Goal: Information Seeking & Learning: Learn about a topic

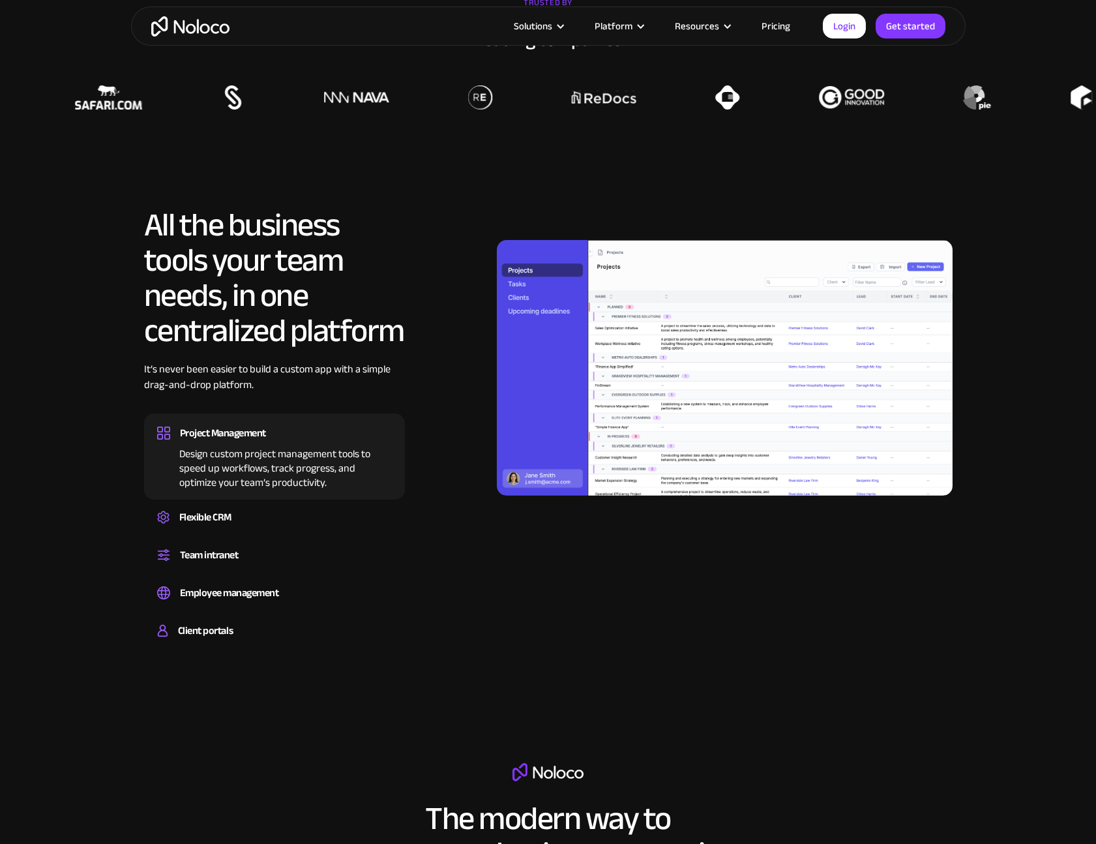
scroll to position [1097, 0]
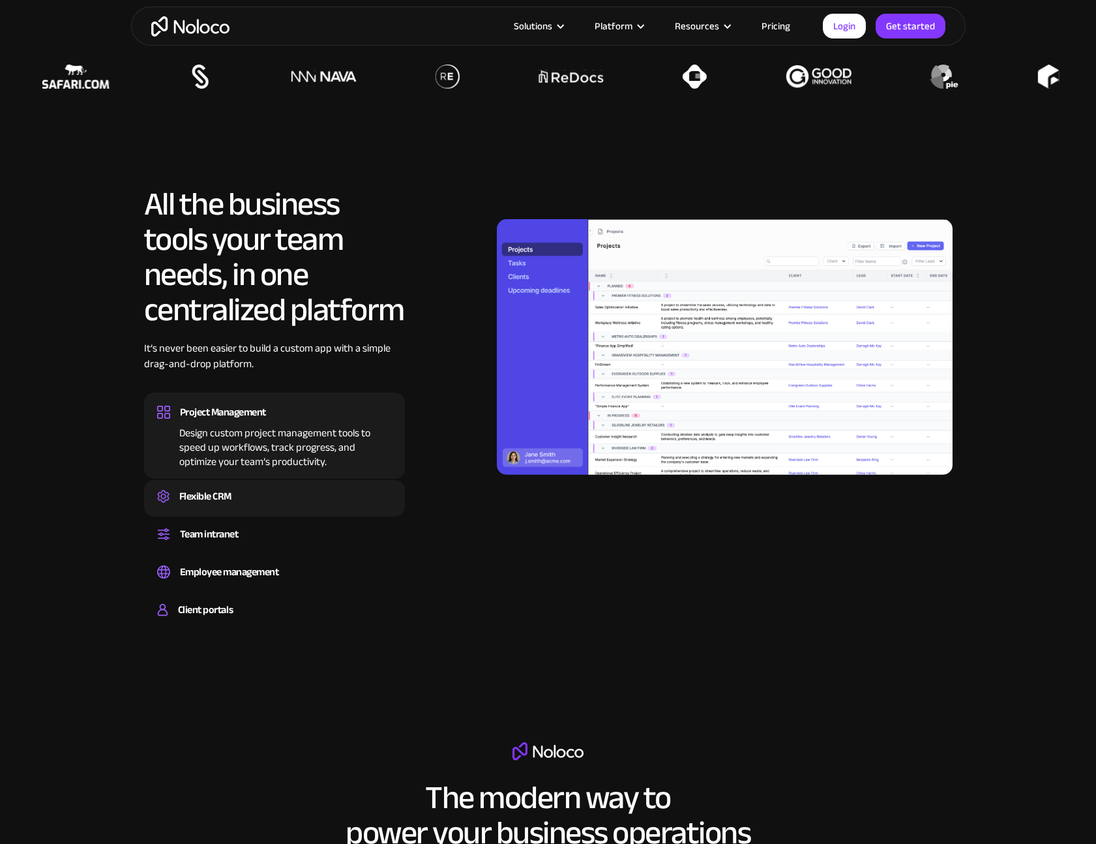
click at [202, 496] on div "Flexible CRM" at bounding box center [205, 497] width 52 height 20
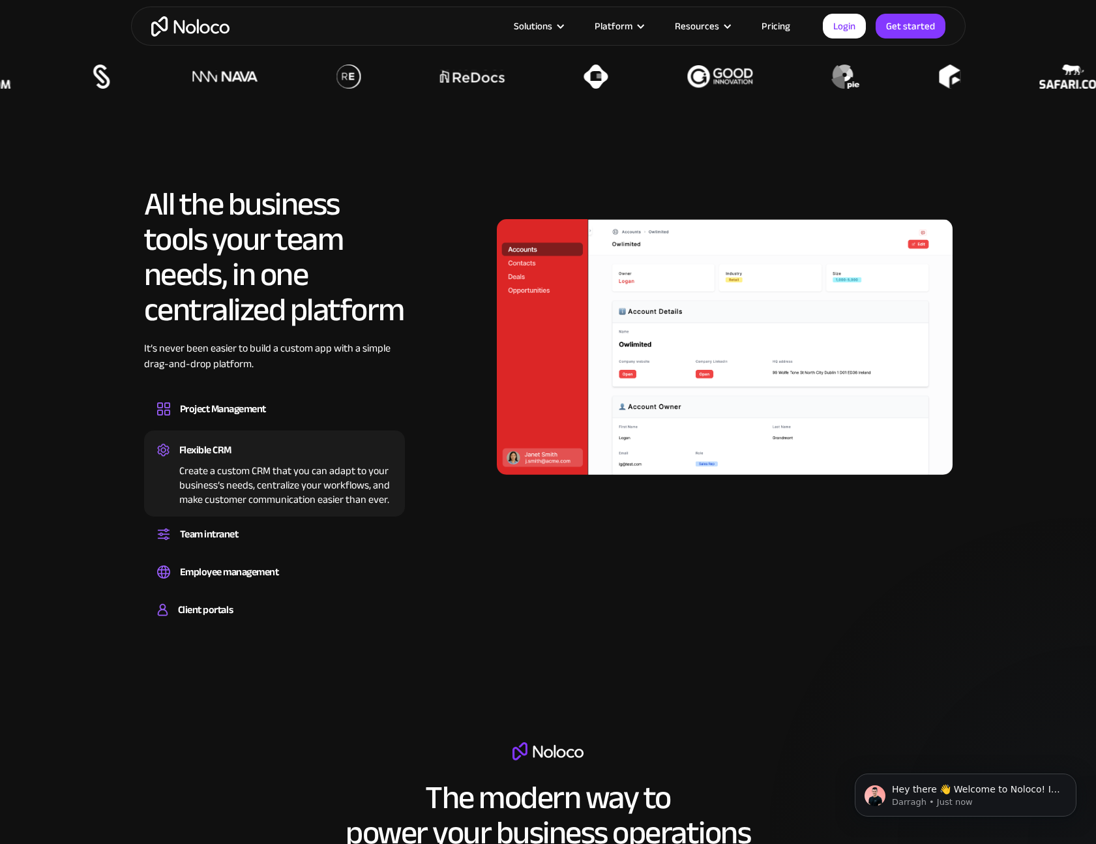
scroll to position [0, 0]
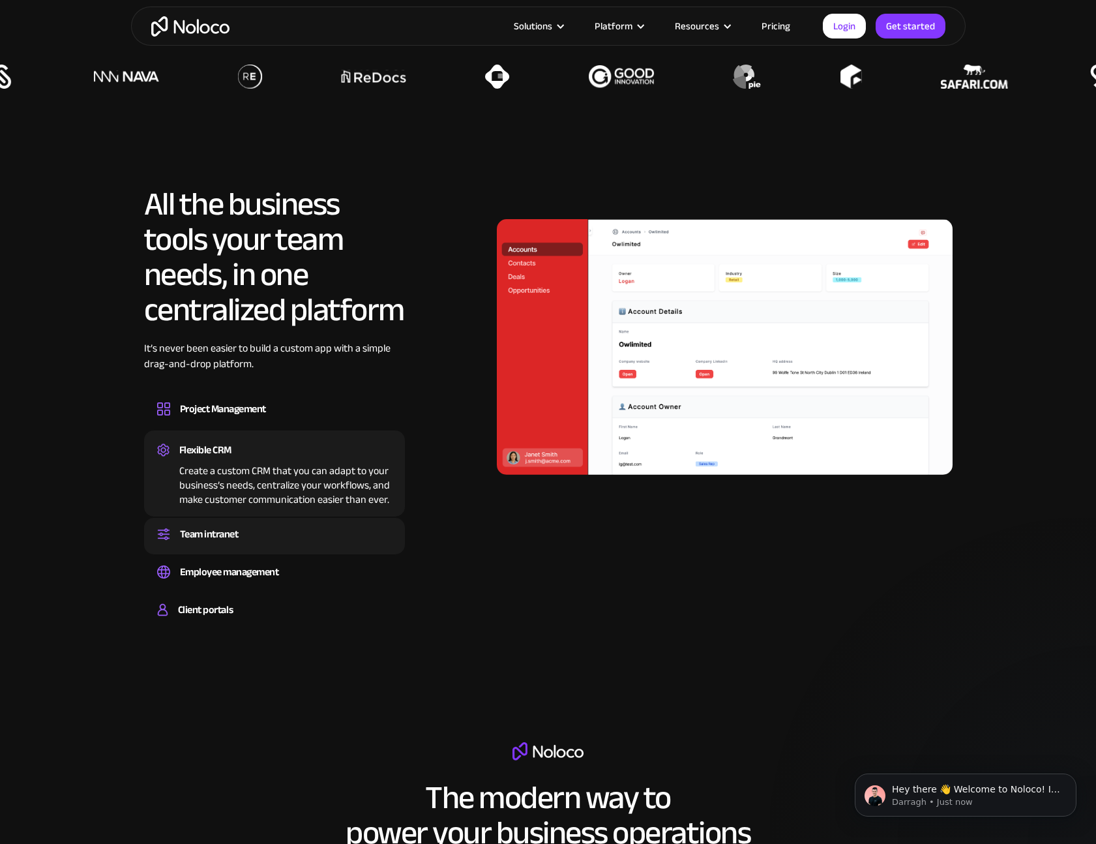
click at [229, 530] on div "Team intranet" at bounding box center [209, 534] width 59 height 20
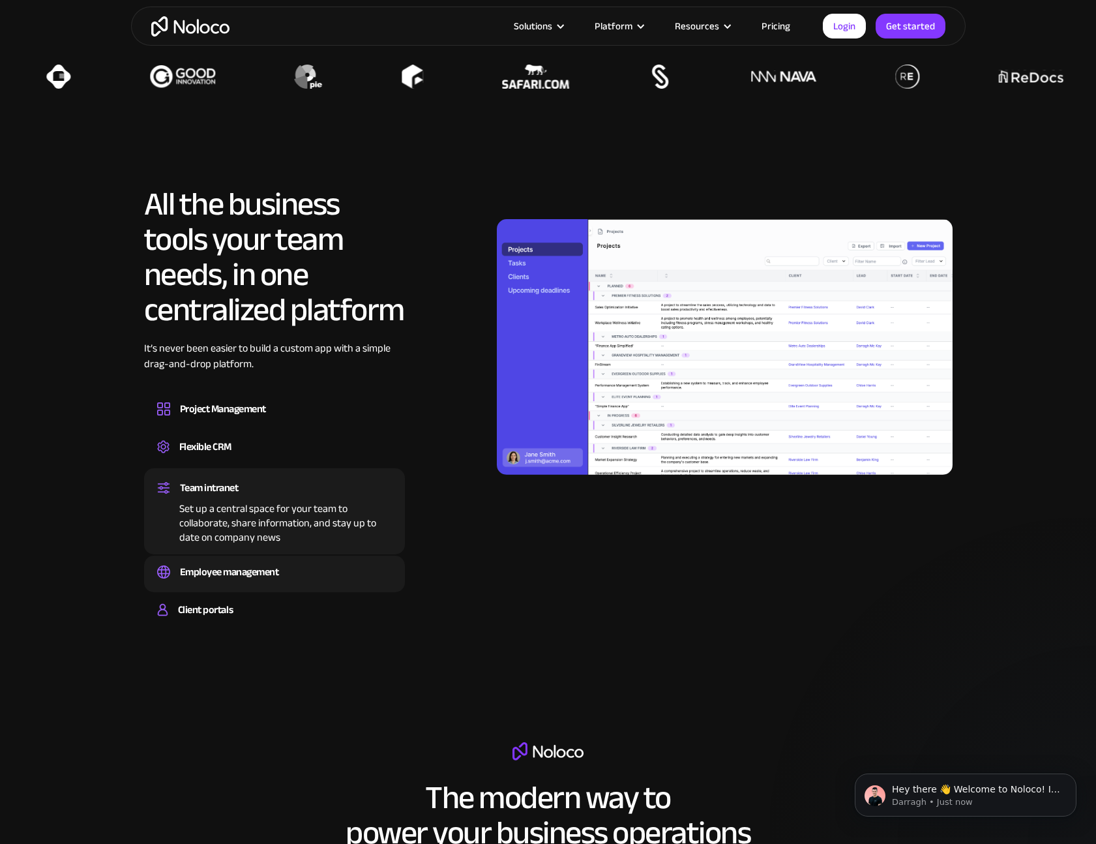
click at [279, 571] on div "Employee management" at bounding box center [229, 572] width 99 height 20
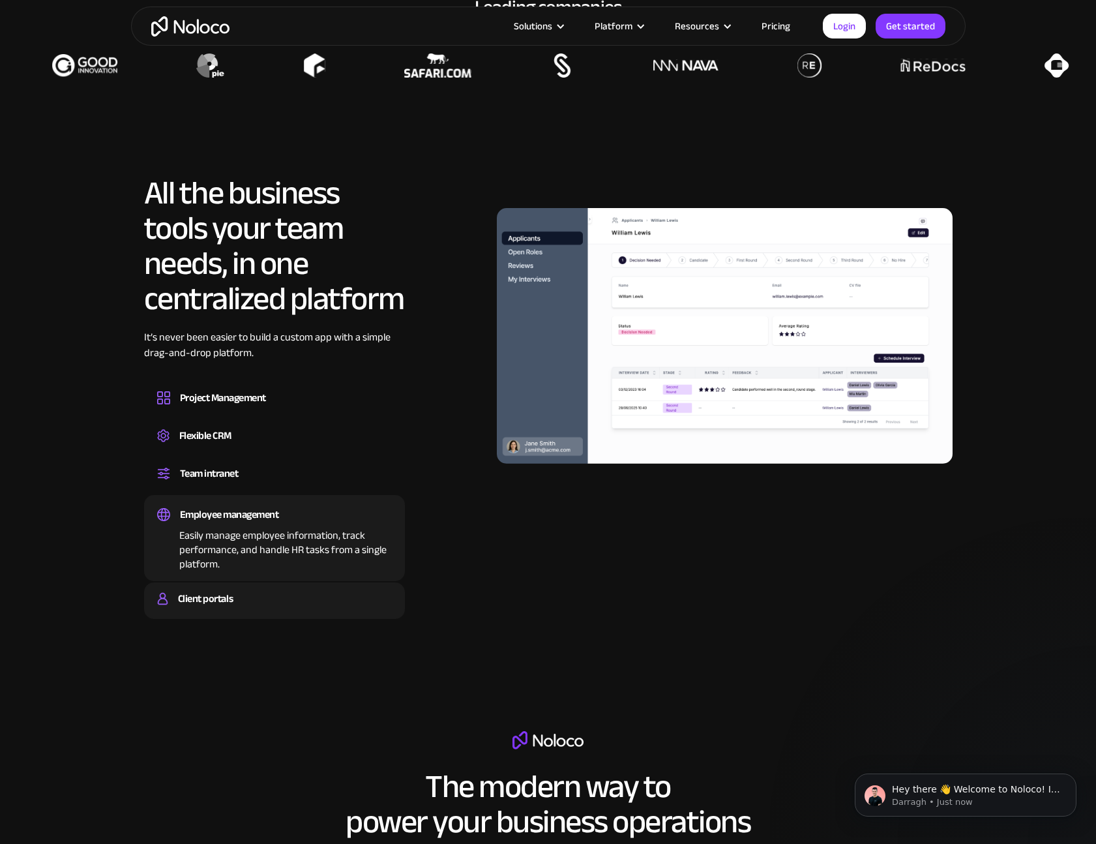
scroll to position [1109, 0]
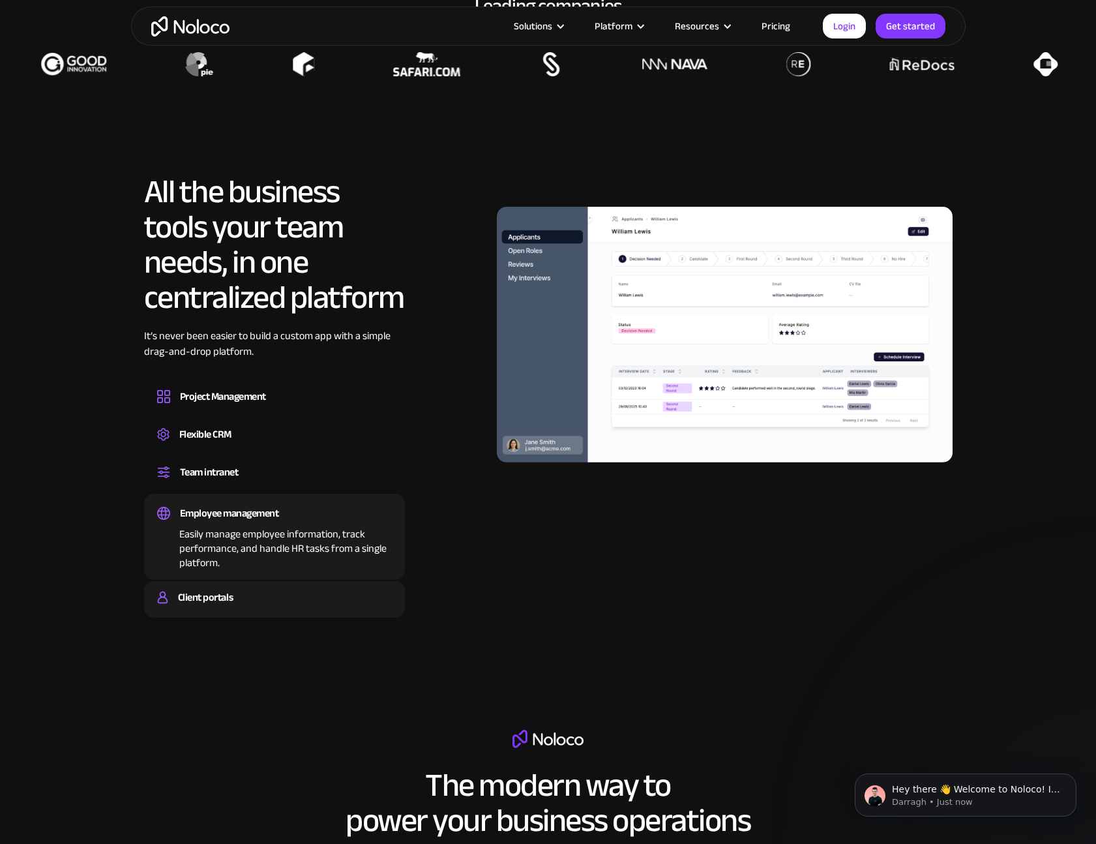
click at [260, 590] on div "Client portals" at bounding box center [274, 598] width 235 height 20
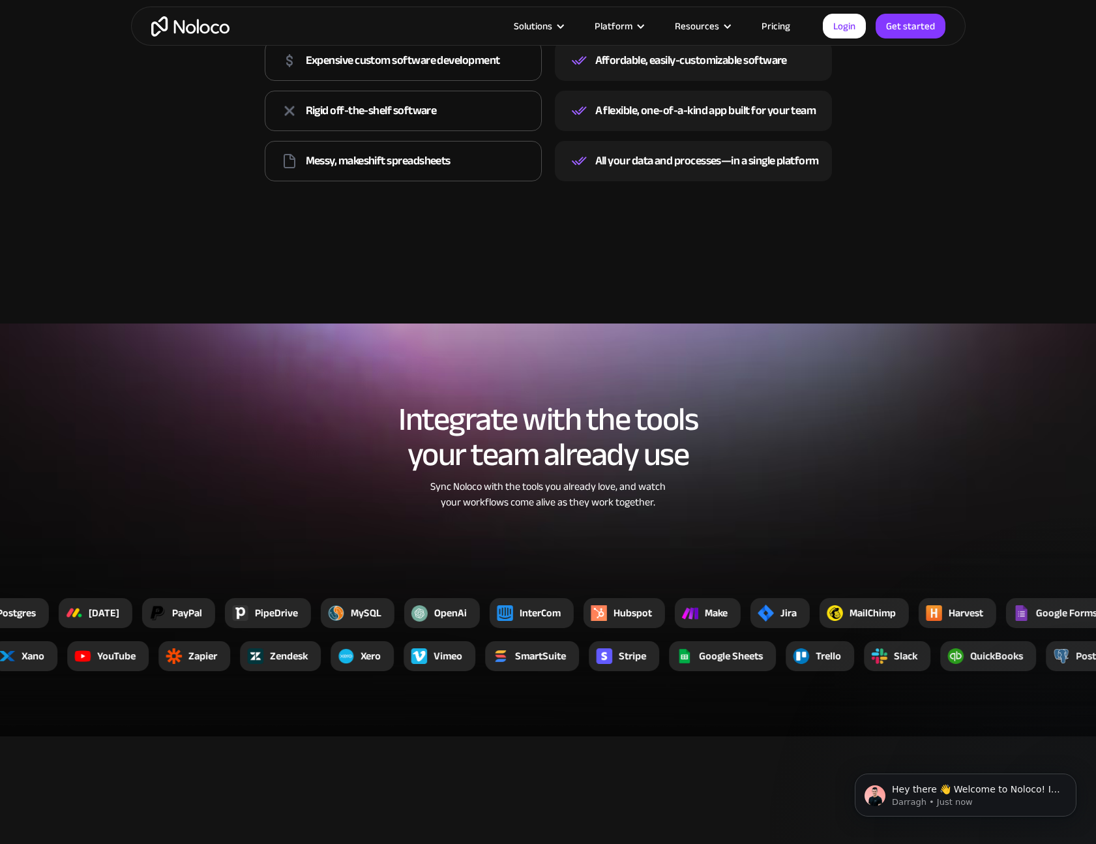
scroll to position [2034, 0]
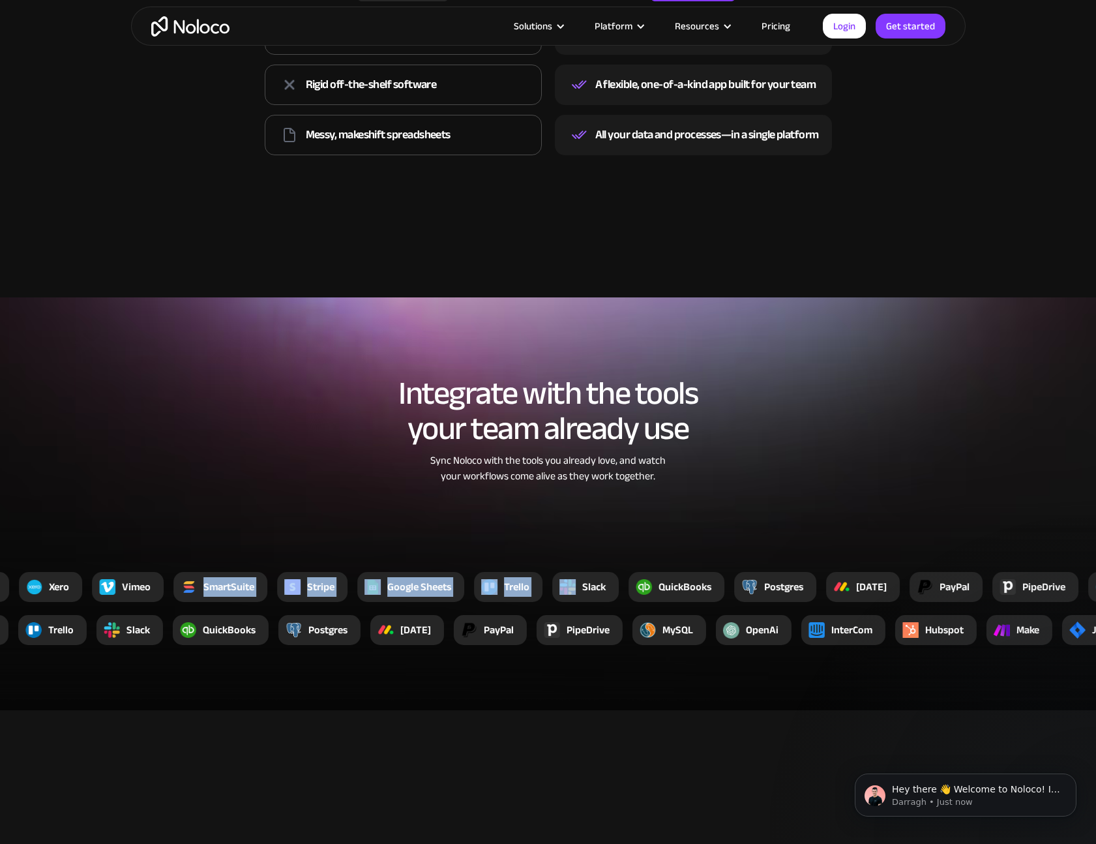
drag, startPoint x: 579, startPoint y: 595, endPoint x: 238, endPoint y: 576, distance: 341.7
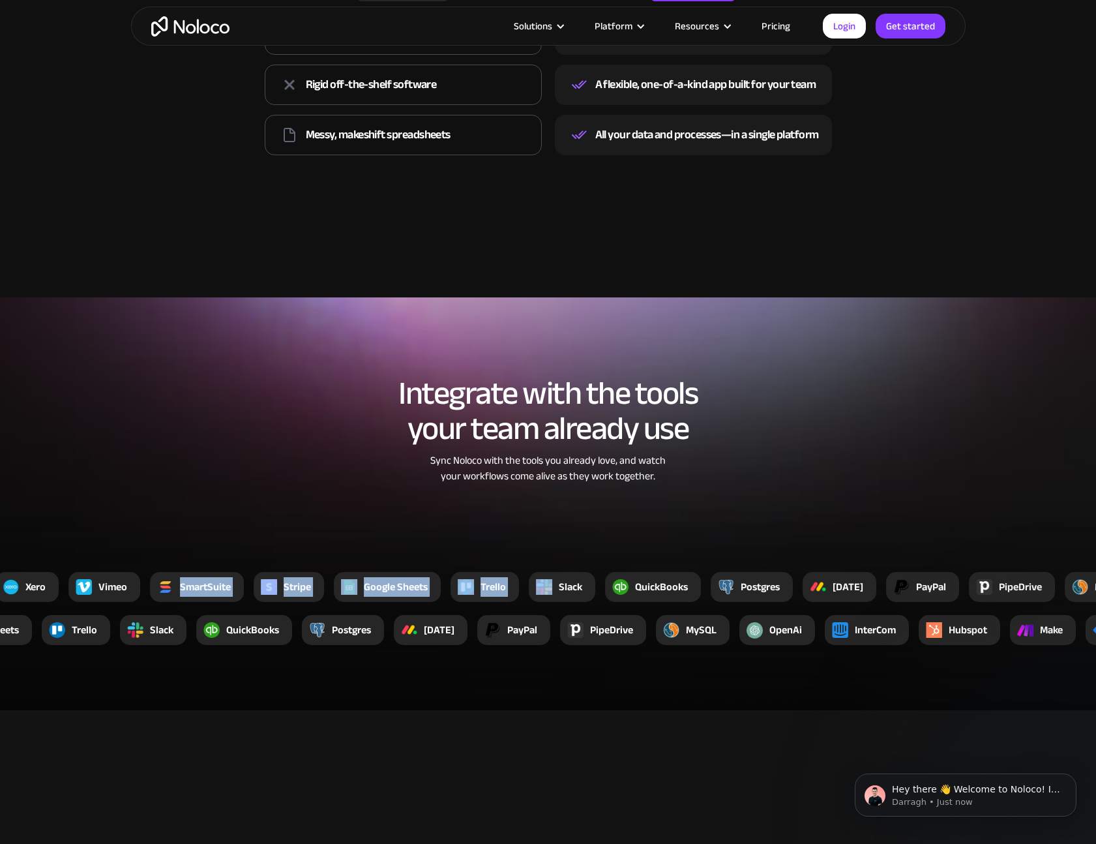
click at [846, 542] on section "Integrate with the tools your team already use Sync Noloco with the tools you a…" at bounding box center [548, 503] width 1096 height 413
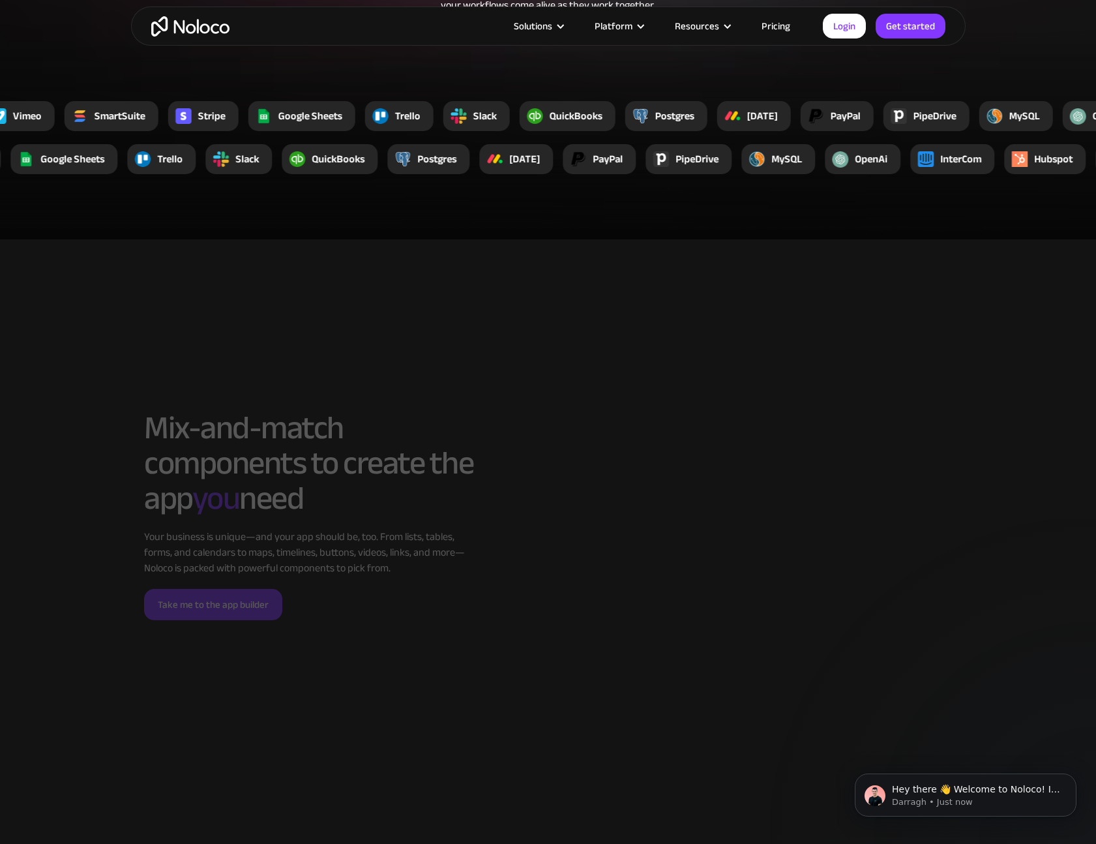
scroll to position [2509, 0]
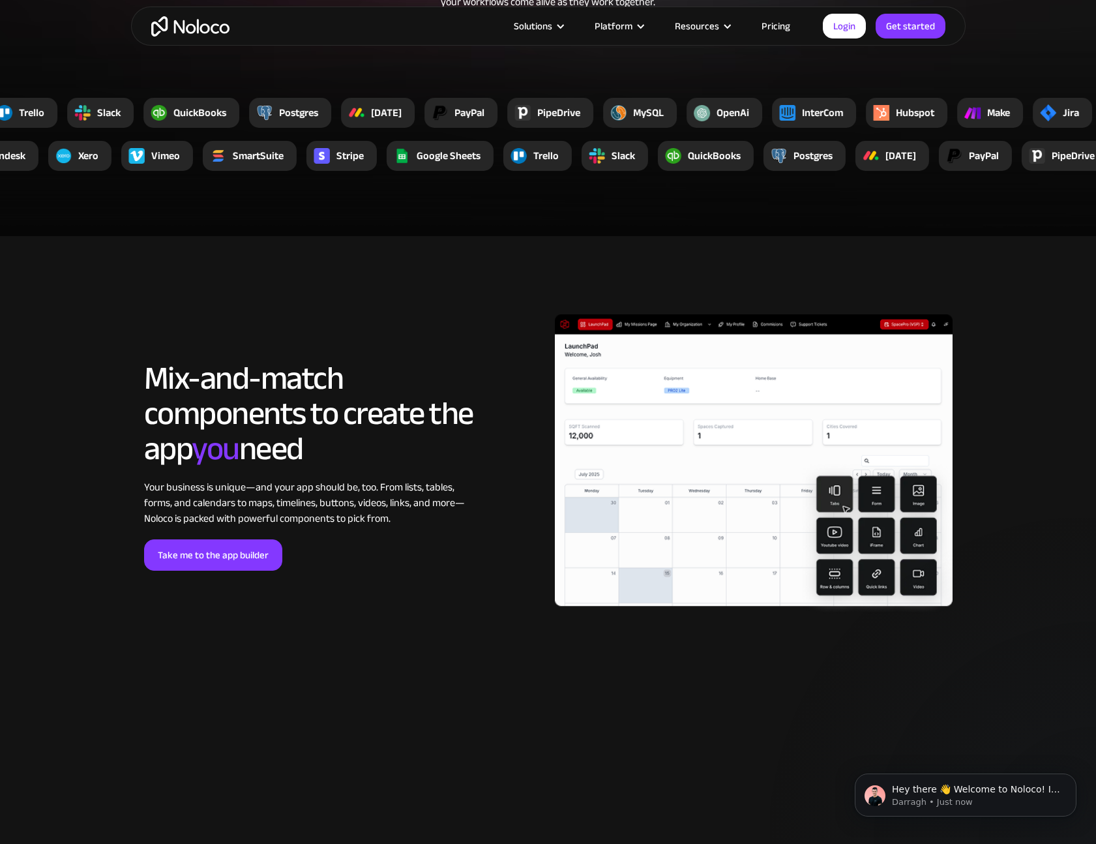
click at [496, 485] on div "LOREM IPSUM Mix-and-match components to create the app you need Your business i…" at bounding box center [343, 466] width 411 height 210
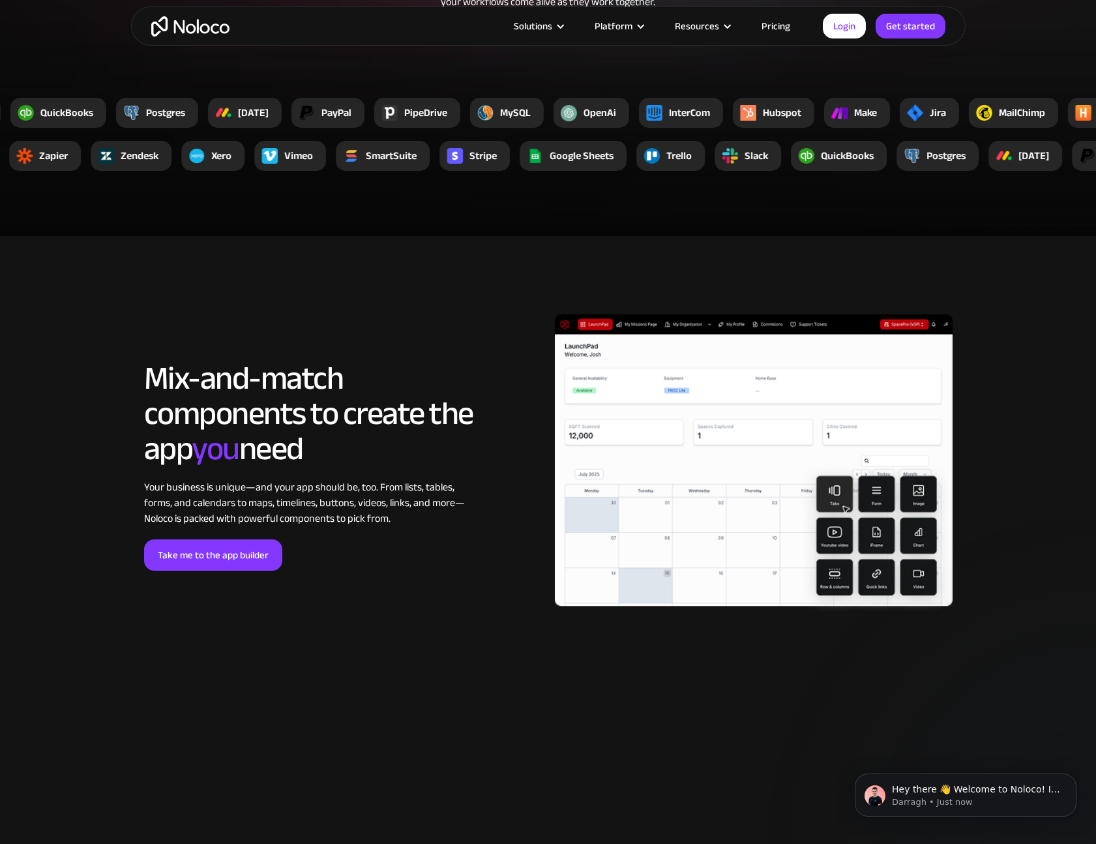
click at [443, 504] on div "Your business is unique—and your app should be, too. From lists, tables, forms,…" at bounding box center [308, 502] width 329 height 47
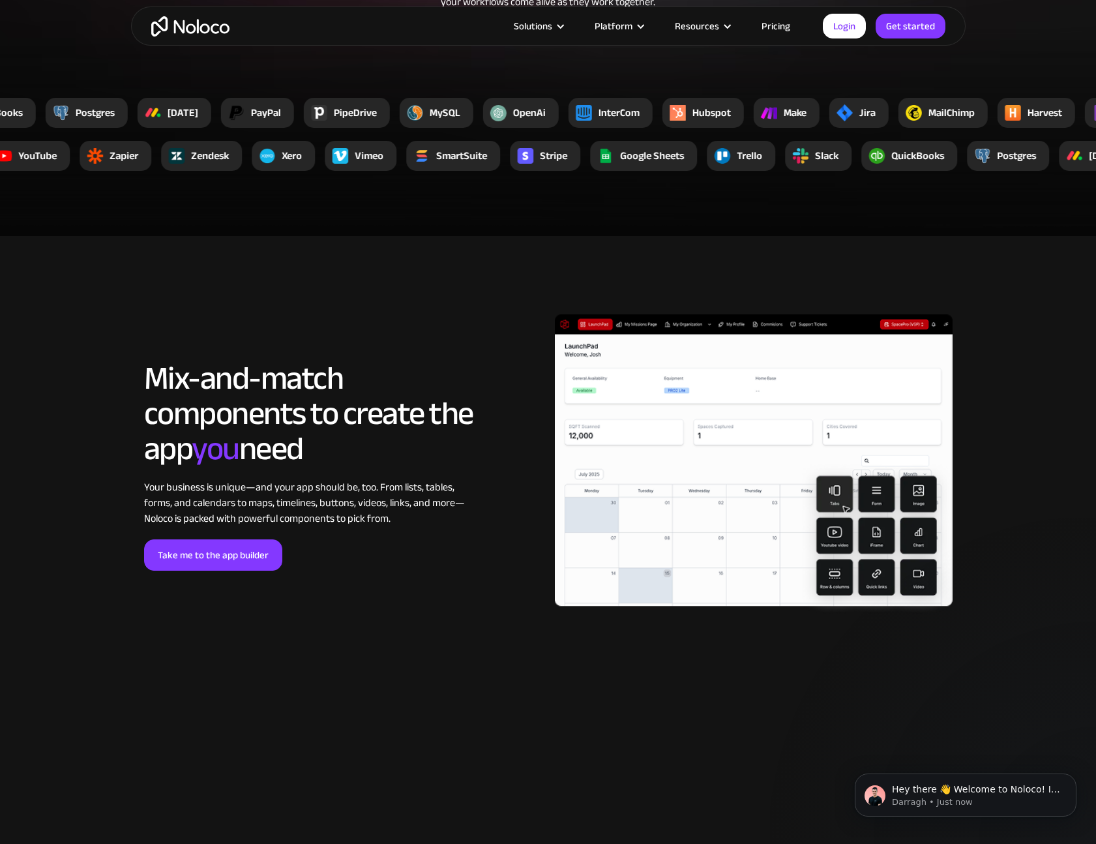
click at [371, 518] on div "Your business is unique—and your app should be, too. From lists, tables, forms,…" at bounding box center [308, 502] width 329 height 47
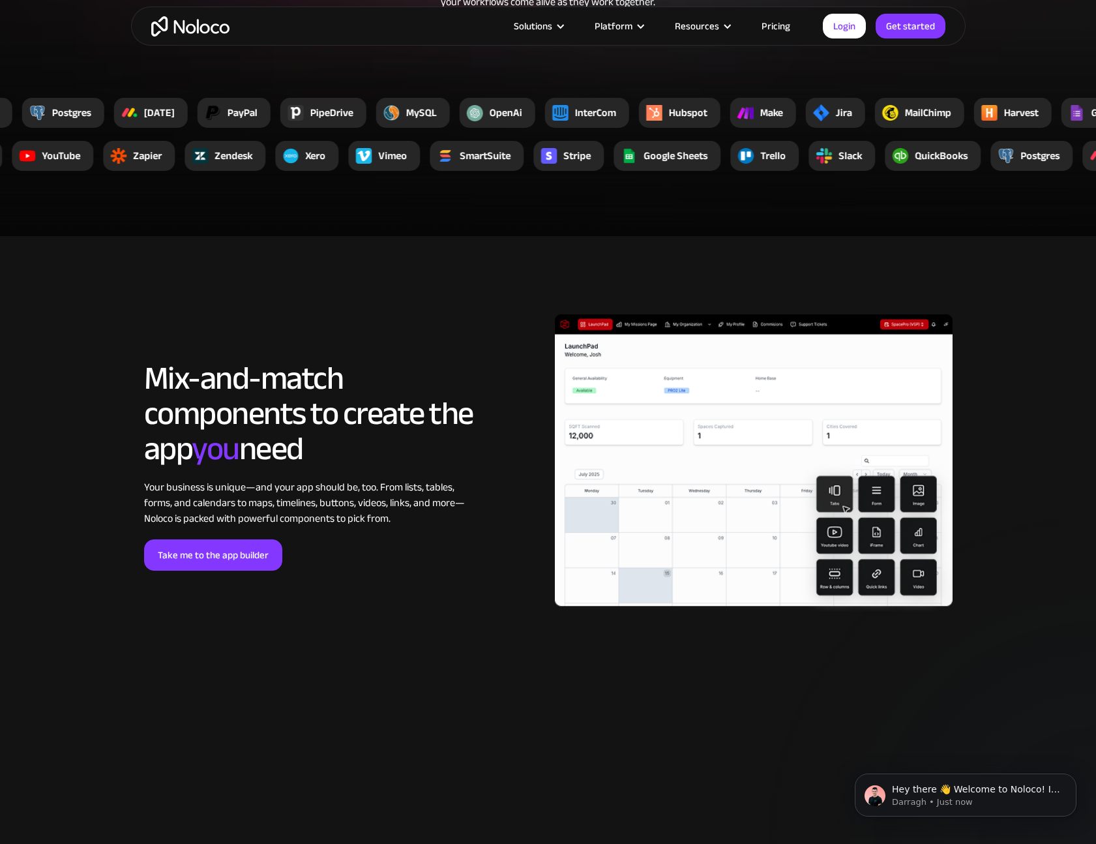
click at [445, 516] on div "Your business is unique—and your app should be, too. From lists, tables, forms,…" at bounding box center [308, 502] width 329 height 47
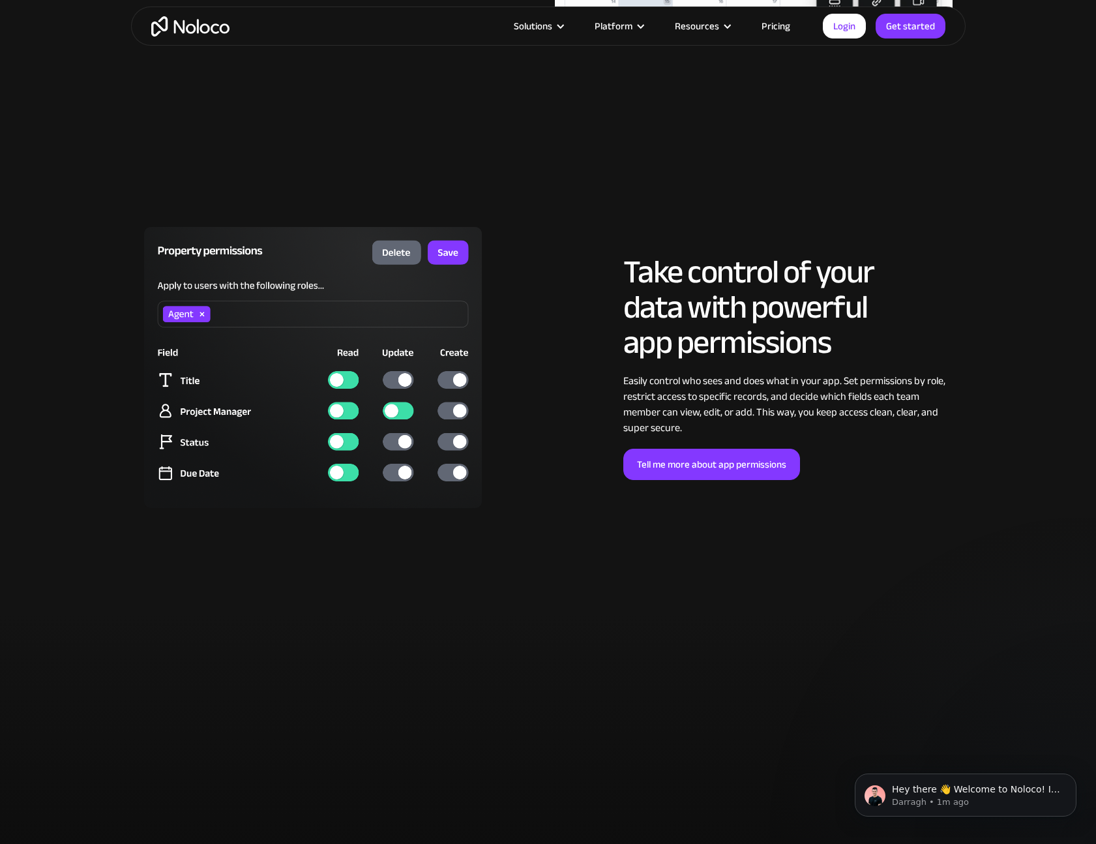
scroll to position [3088, 0]
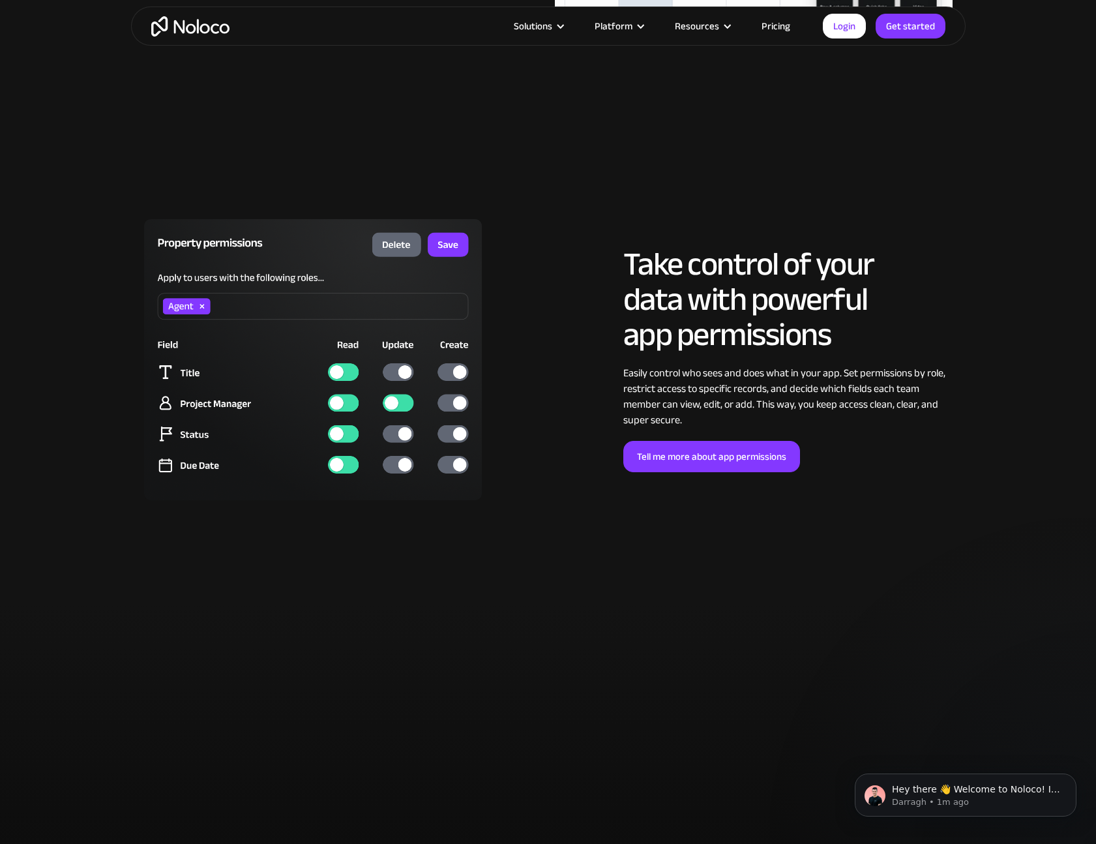
click at [843, 388] on div "Easily control who sees and does what in your app. Set permissions by role, res…" at bounding box center [788, 396] width 329 height 63
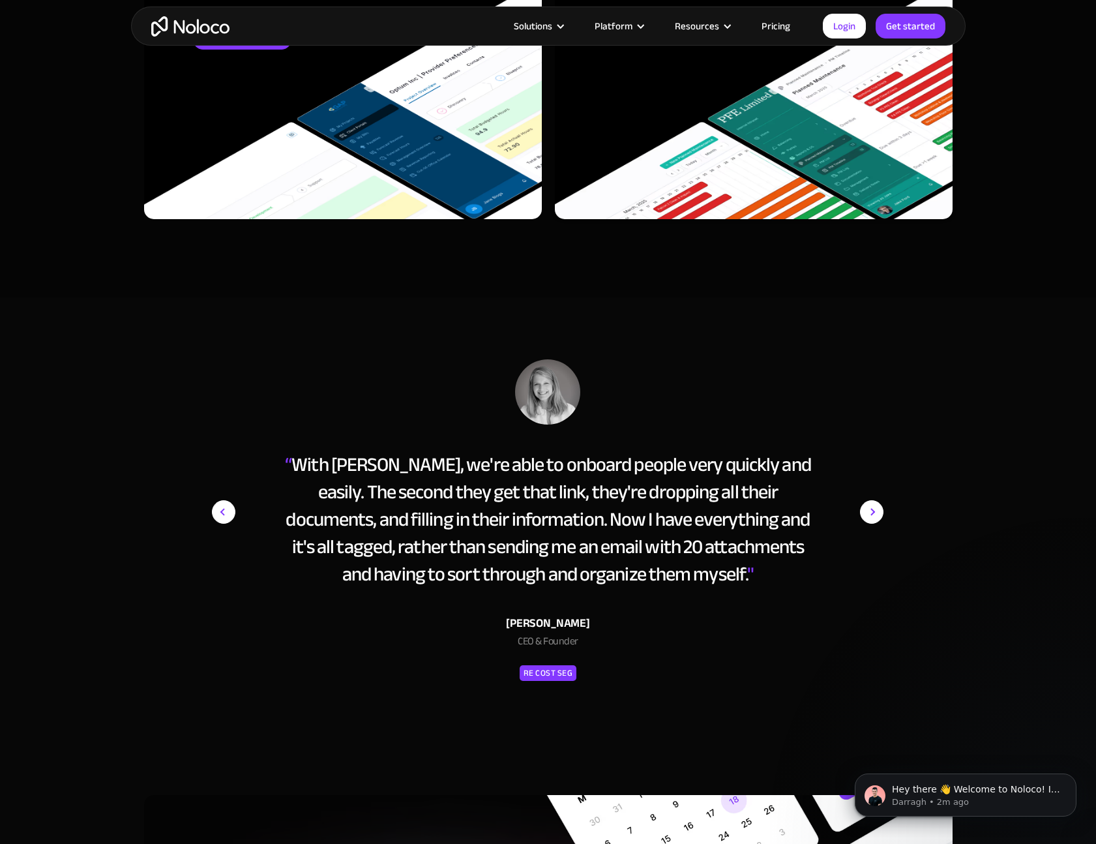
scroll to position [5556, 0]
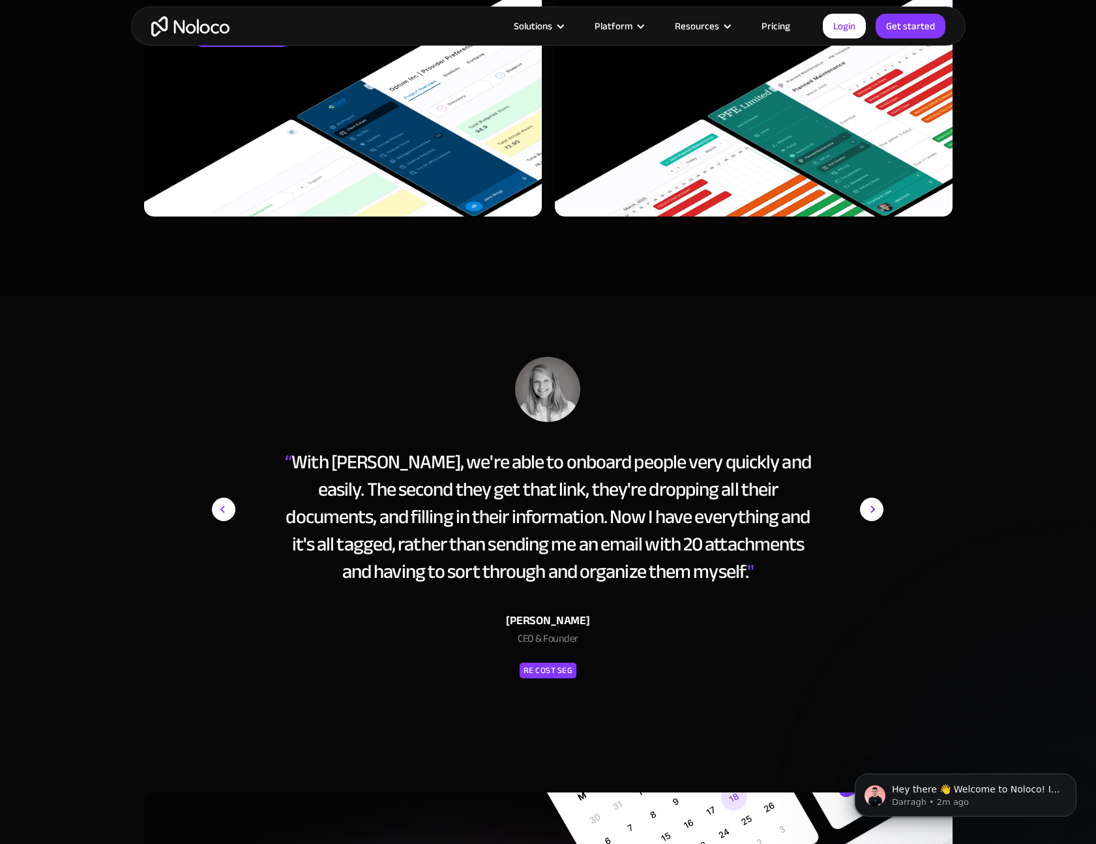
click at [865, 511] on img "next slide" at bounding box center [871, 509] width 23 height 305
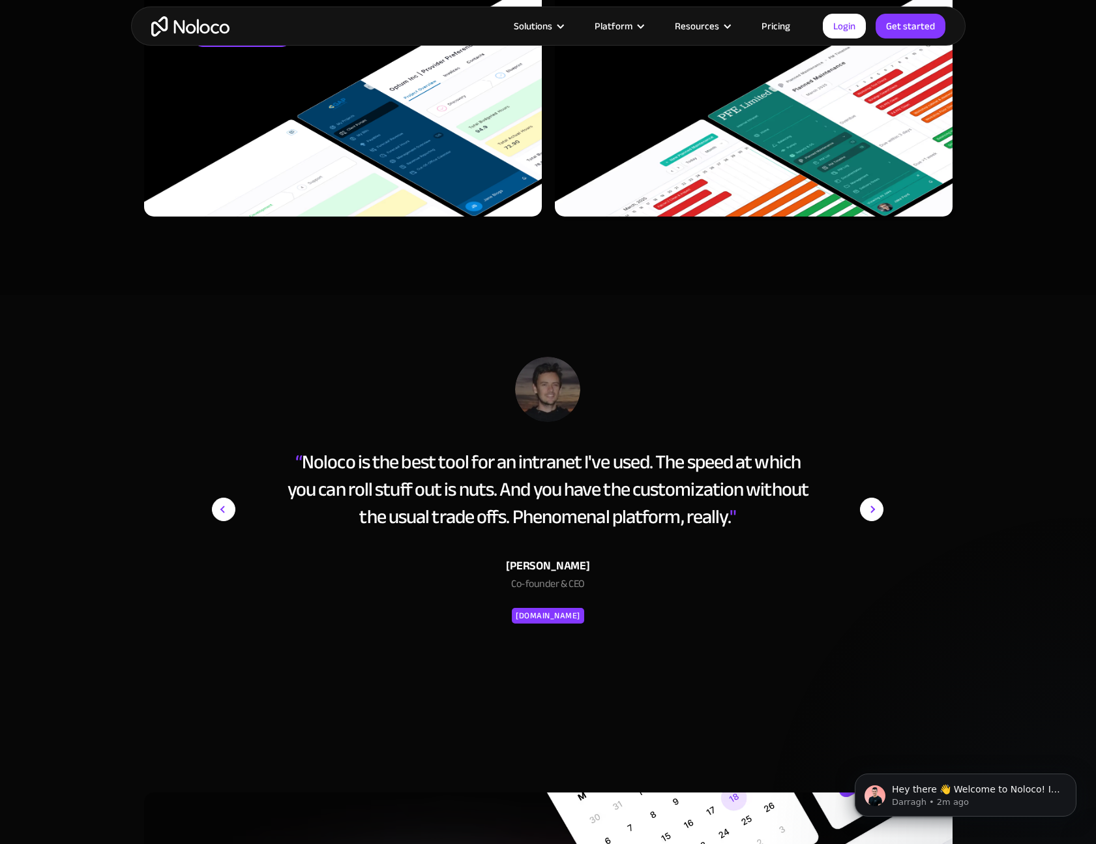
click at [870, 510] on img "next slide" at bounding box center [871, 509] width 23 height 305
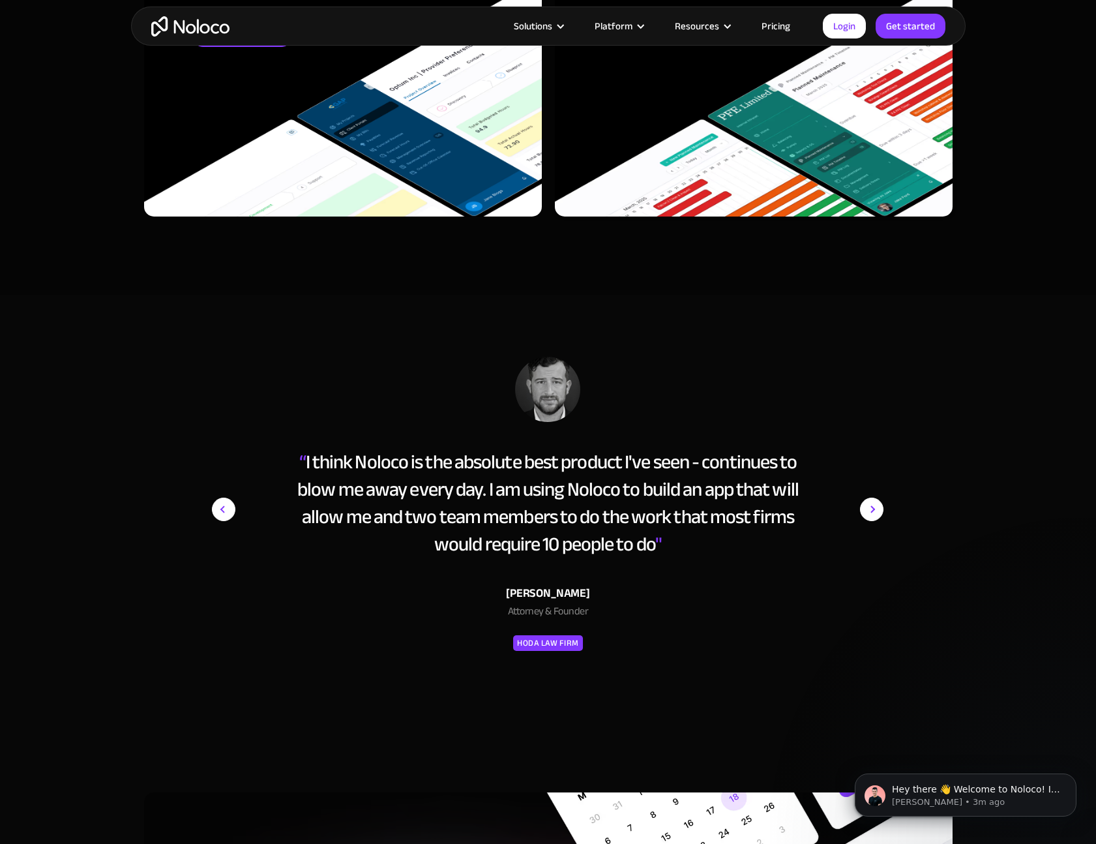
click at [871, 510] on img "next slide" at bounding box center [871, 509] width 23 height 305
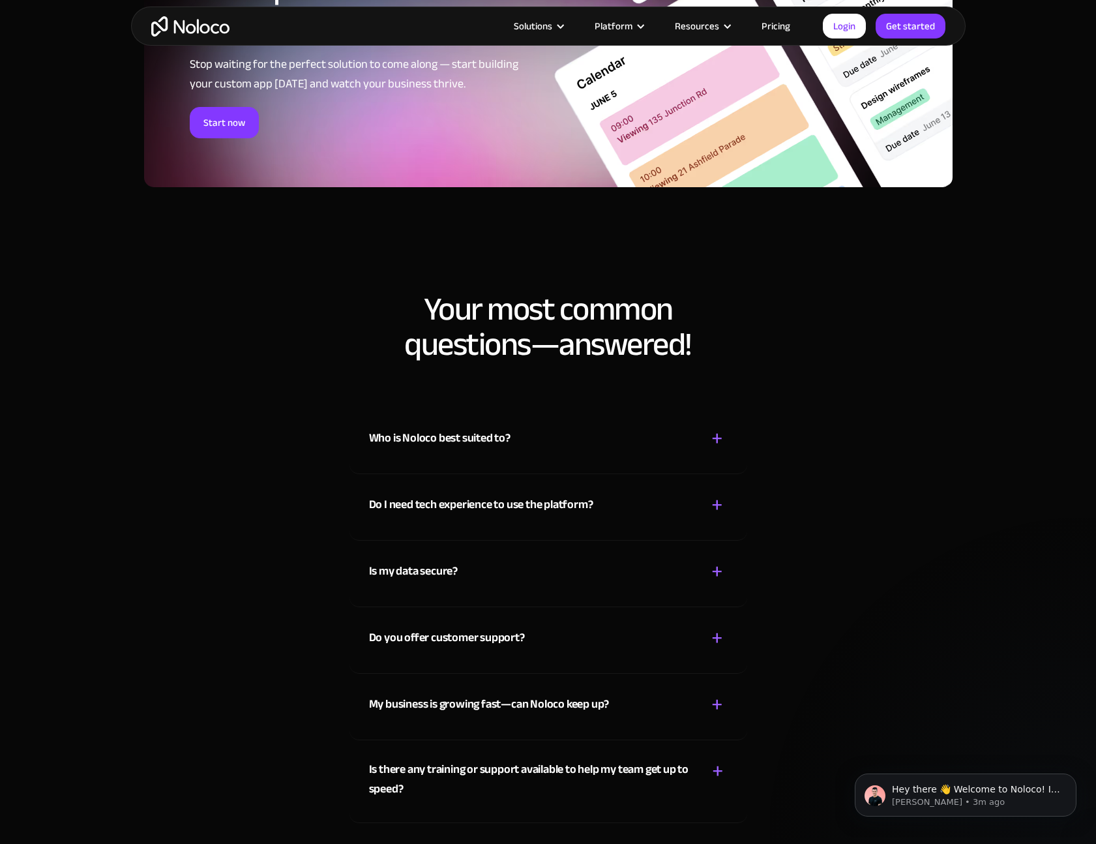
scroll to position [6510, 0]
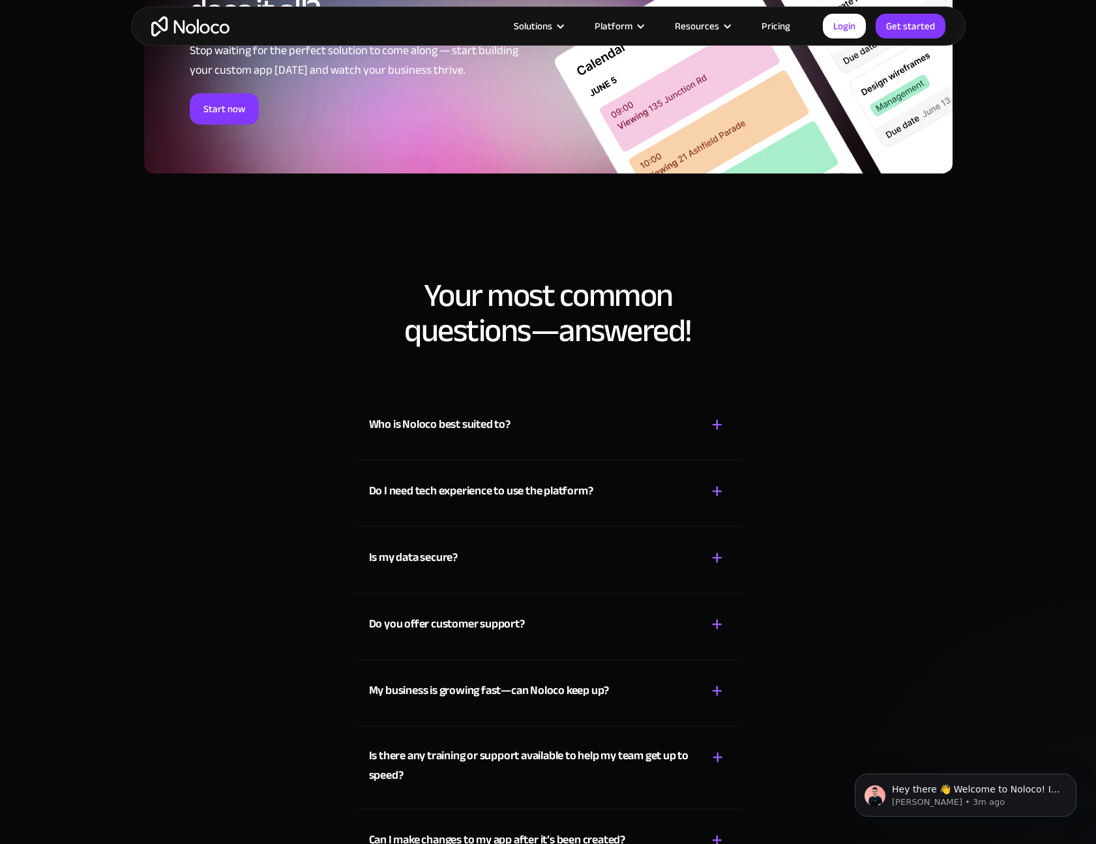
click at [463, 425] on div "Who is Noloco best suited to?" at bounding box center [440, 425] width 142 height 20
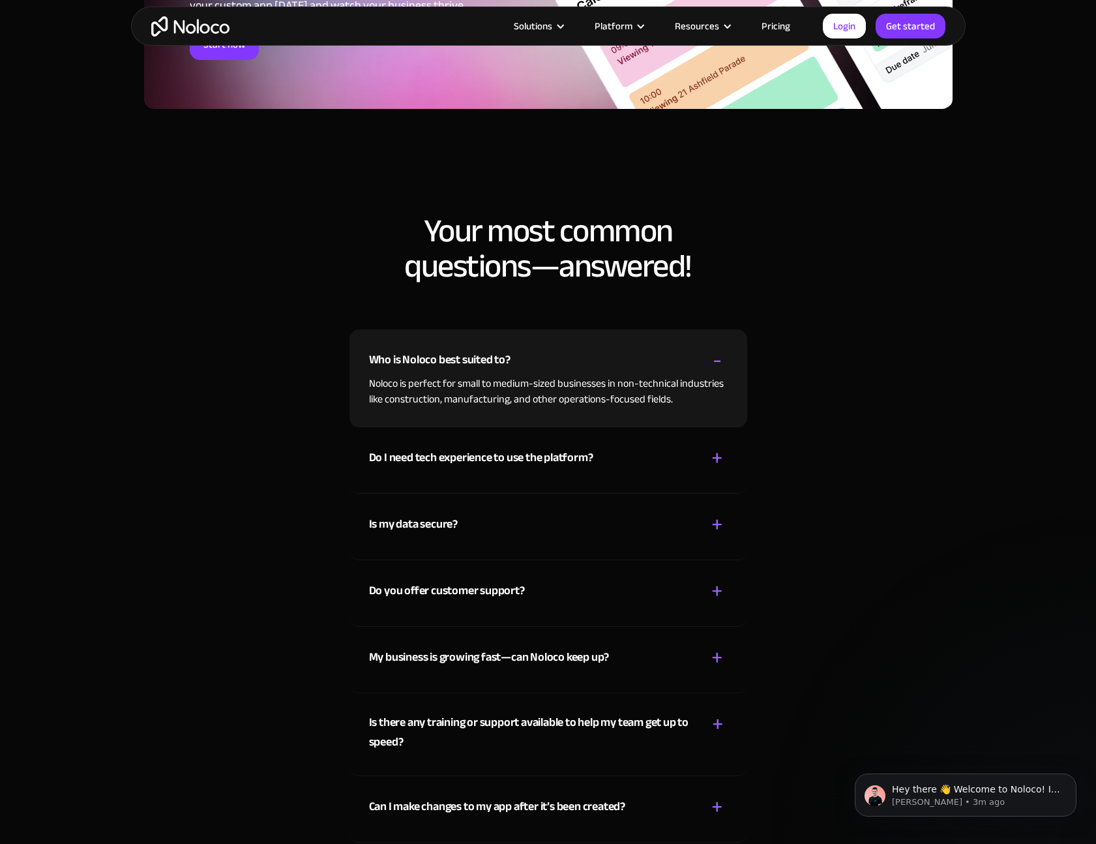
scroll to position [6575, 0]
click at [565, 448] on div "Do I need tech experience to use the platform?" at bounding box center [481, 457] width 224 height 20
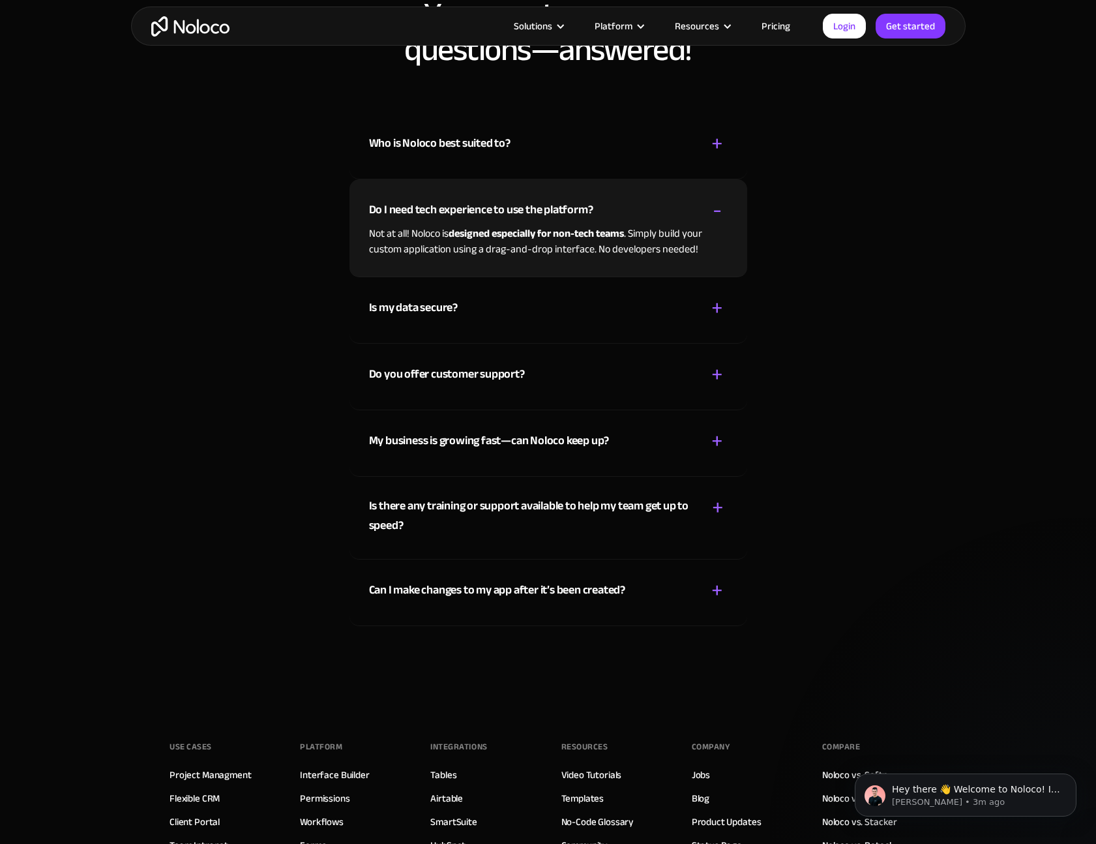
scroll to position [6795, 0]
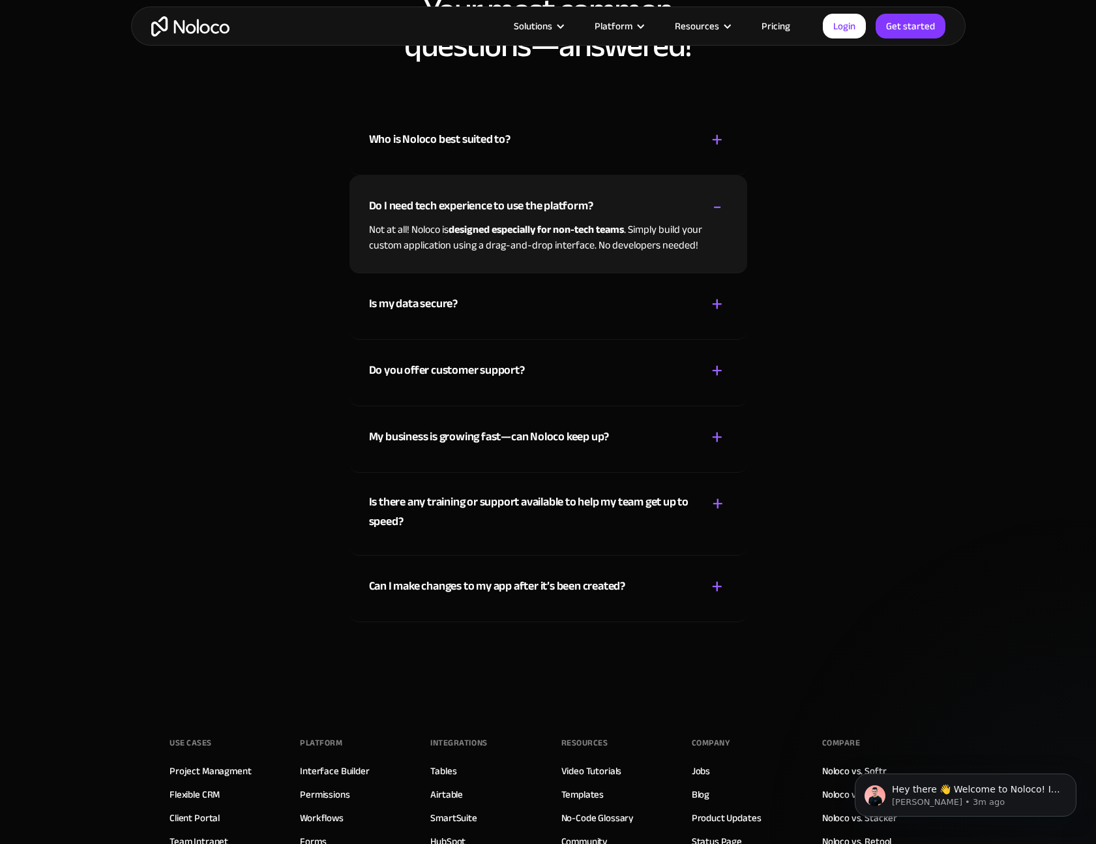
click at [565, 442] on div "My business is growing fast—can Noloco keep up?" at bounding box center [489, 437] width 241 height 20
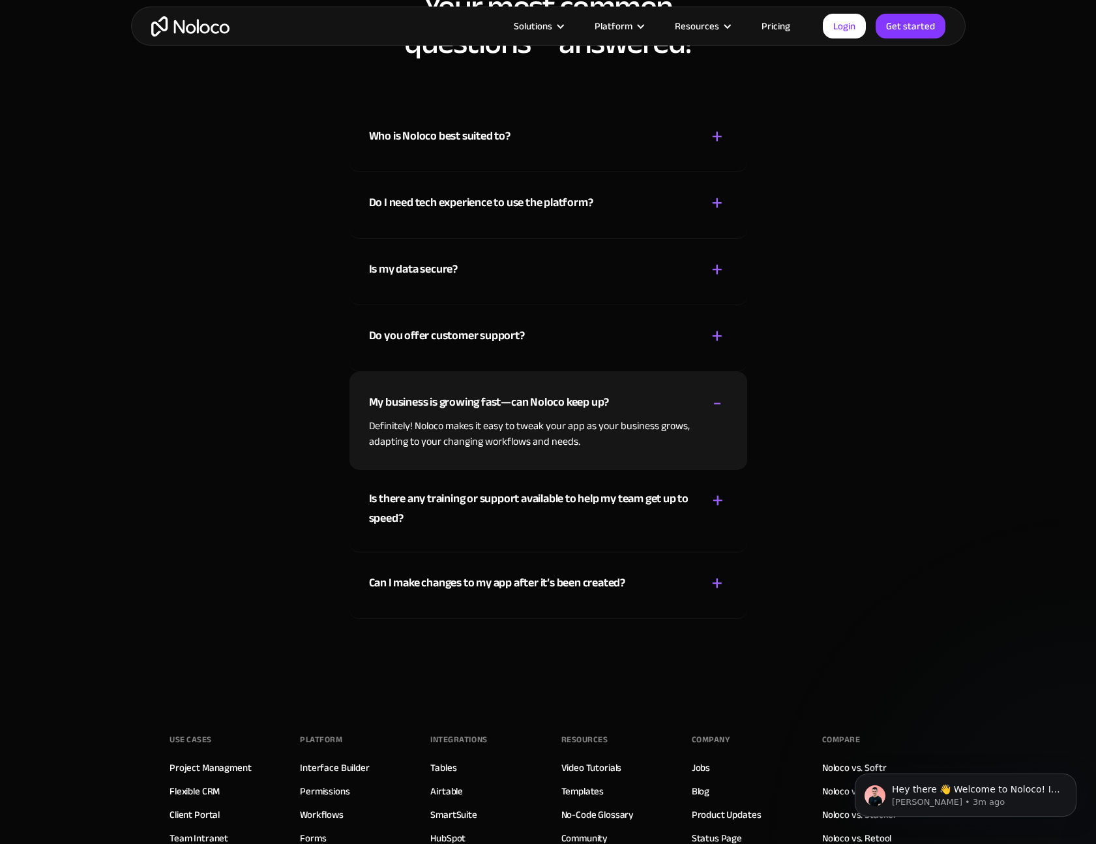
scroll to position [6800, 0]
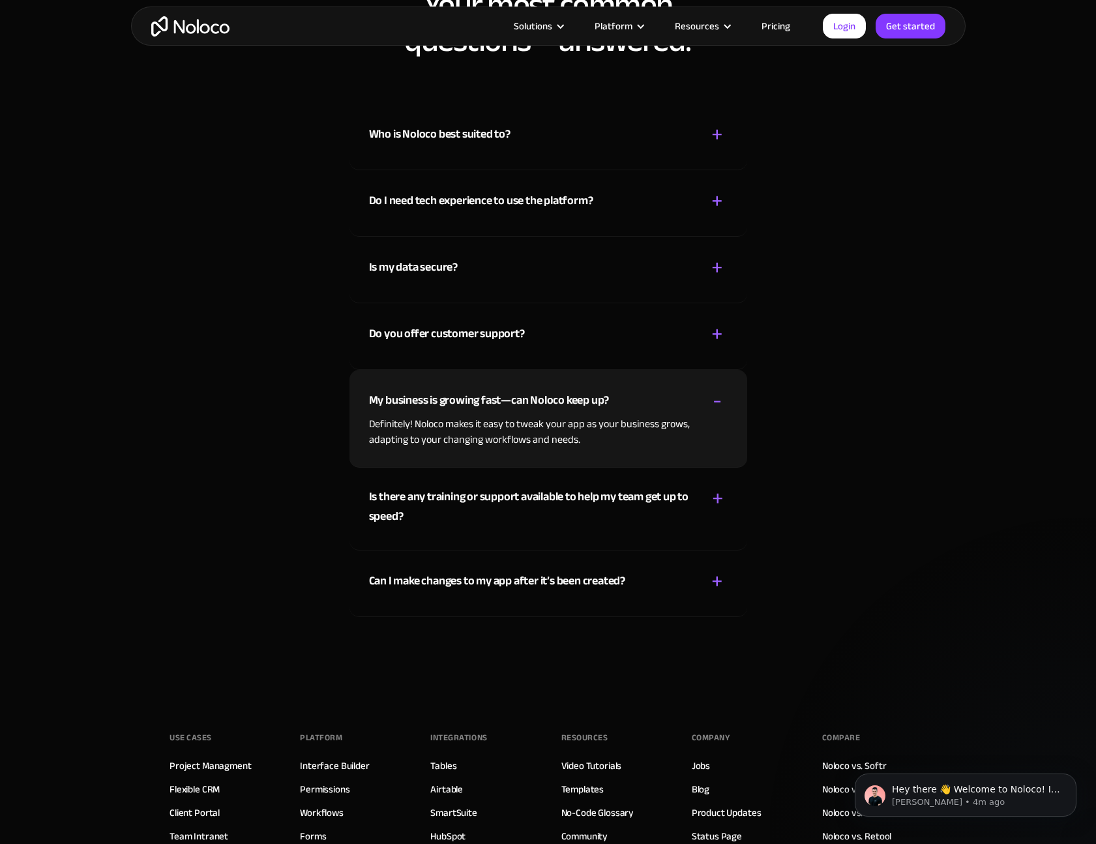
click at [485, 138] on div "Who is Noloco best suited to?" at bounding box center [440, 135] width 142 height 20
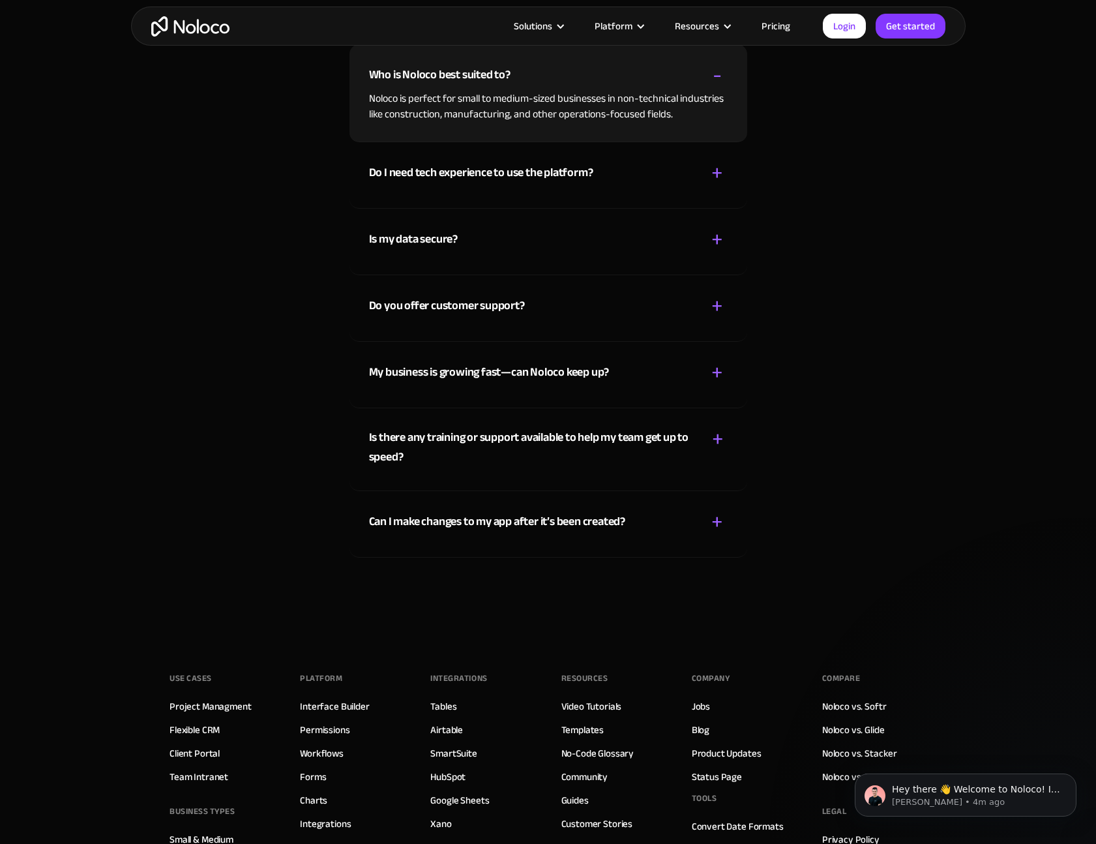
scroll to position [6869, 0]
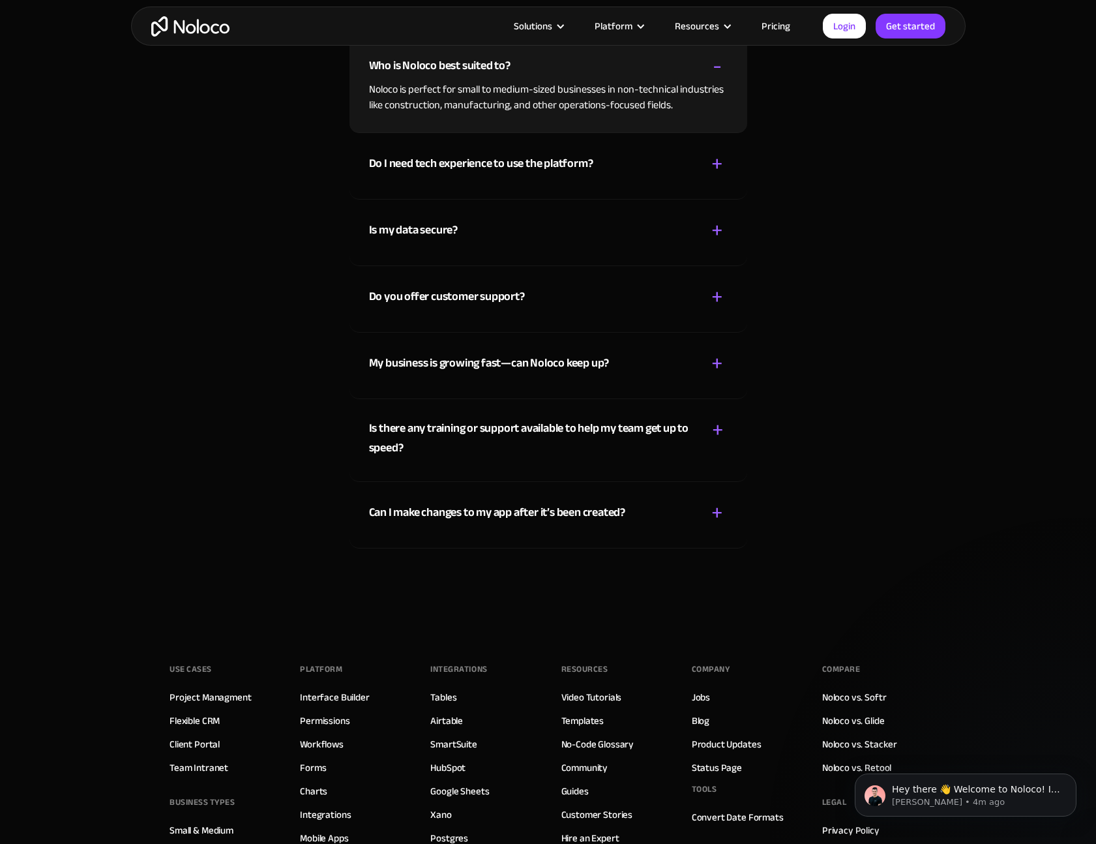
click at [522, 428] on div "Is there any training or support available to help my team get up to speed?" at bounding box center [531, 438] width 324 height 39
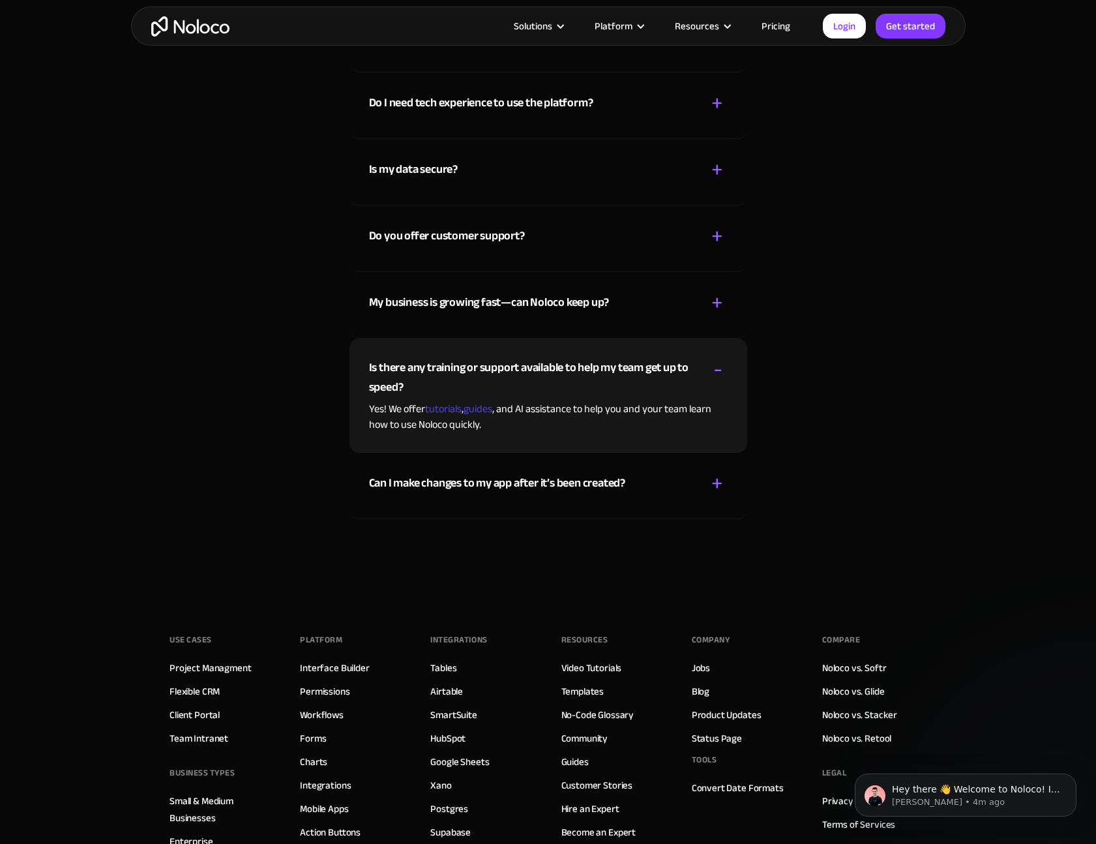
scroll to position [6920, 0]
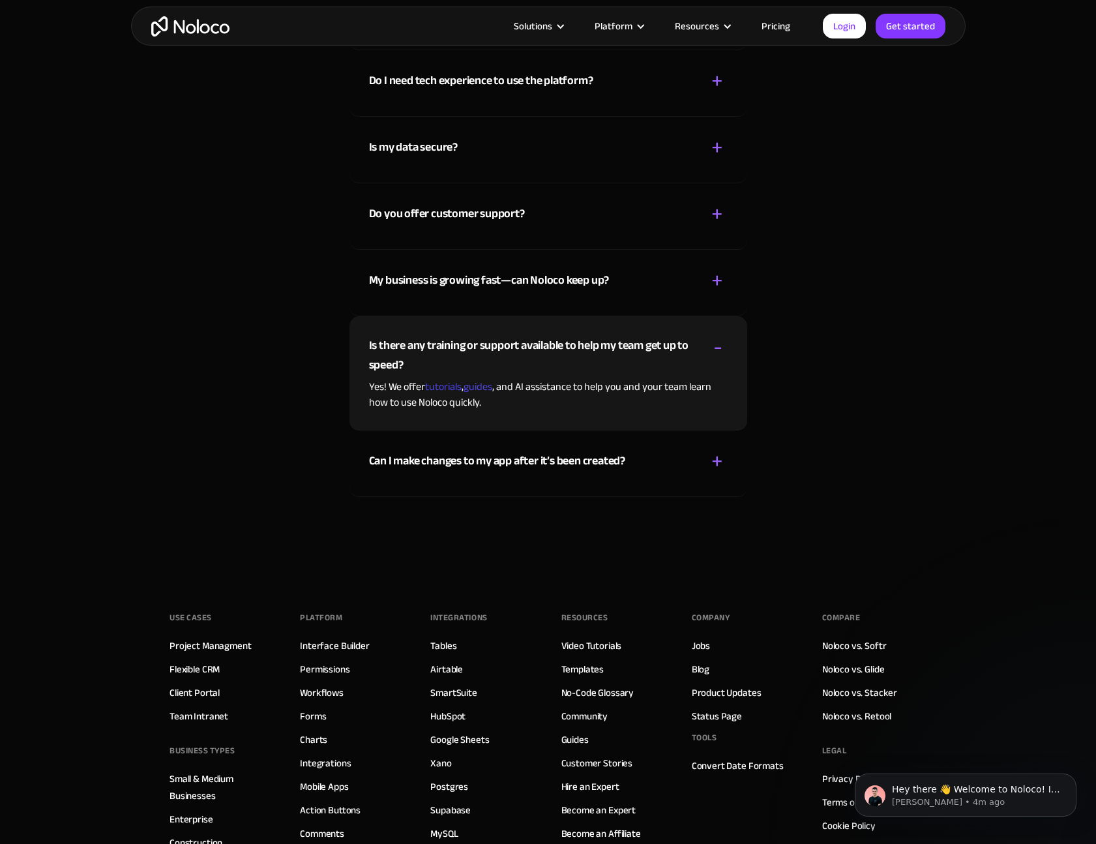
click at [524, 464] on div "Can I make changes to my app after it’s been created?" at bounding box center [497, 461] width 256 height 20
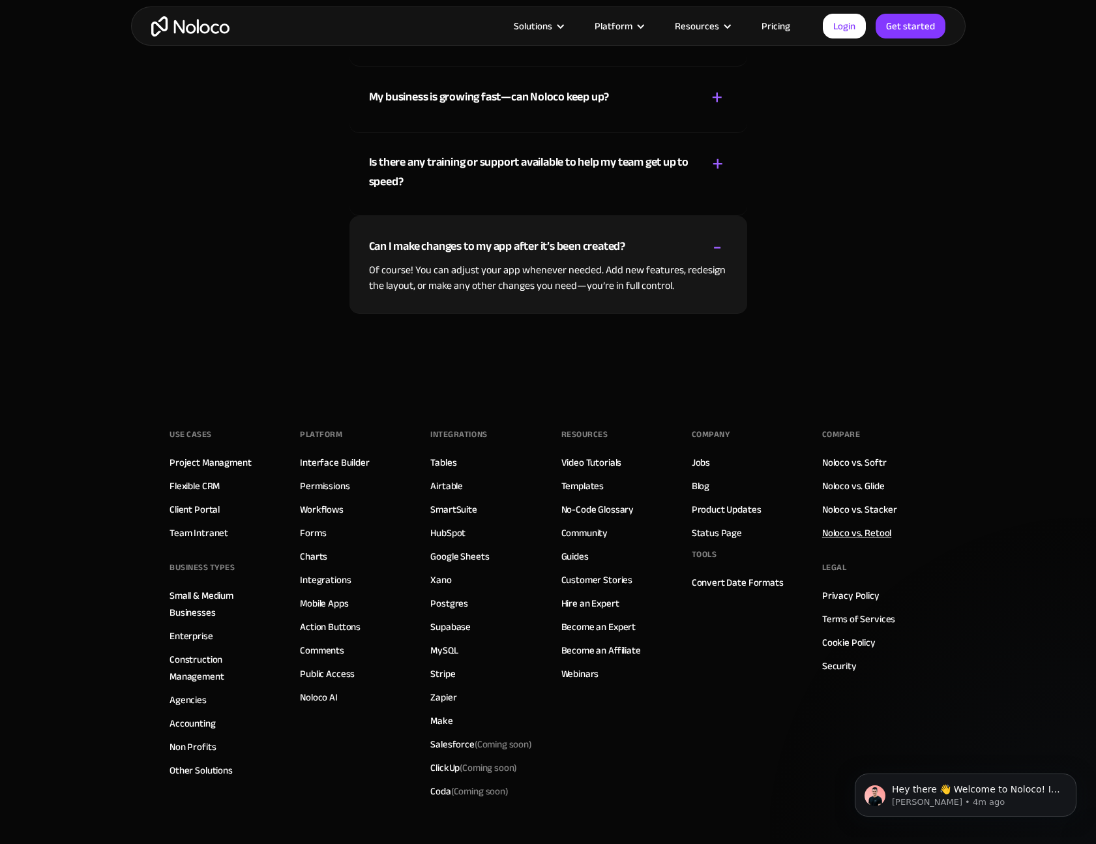
scroll to position [7210, 0]
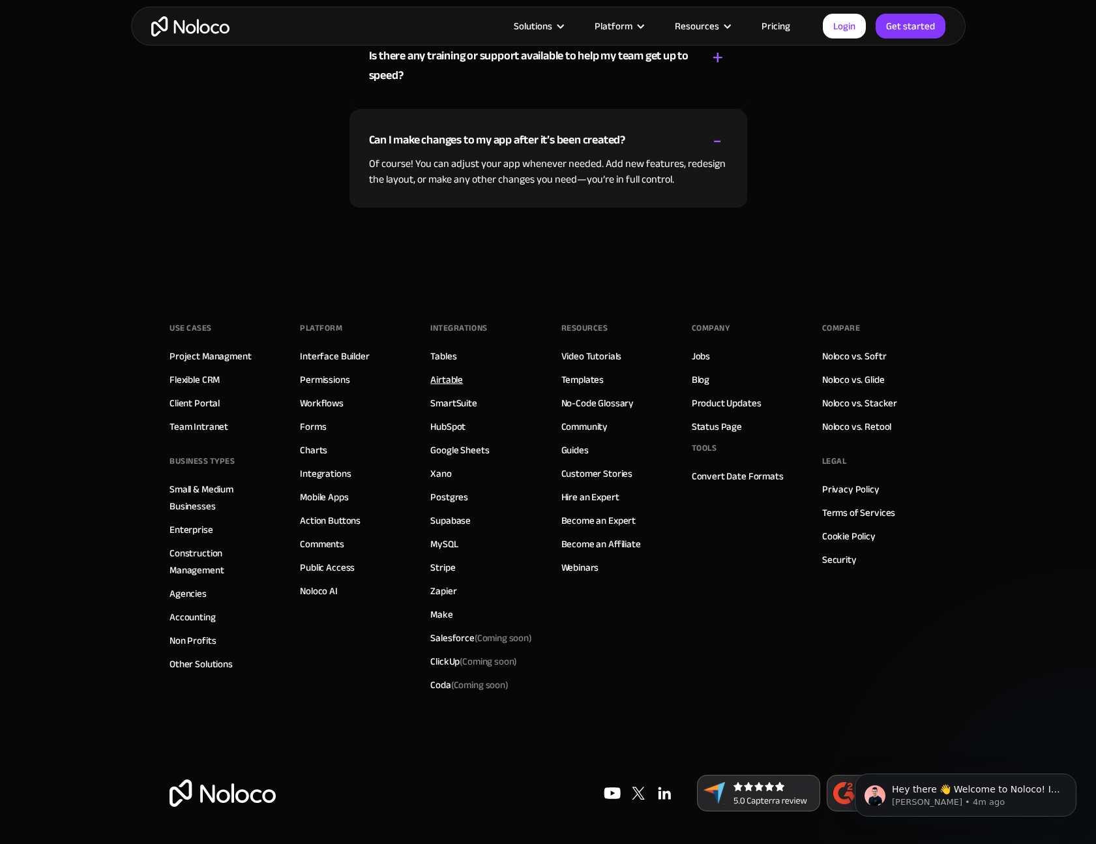
click at [448, 378] on link "Airtable" at bounding box center [446, 379] width 33 height 17
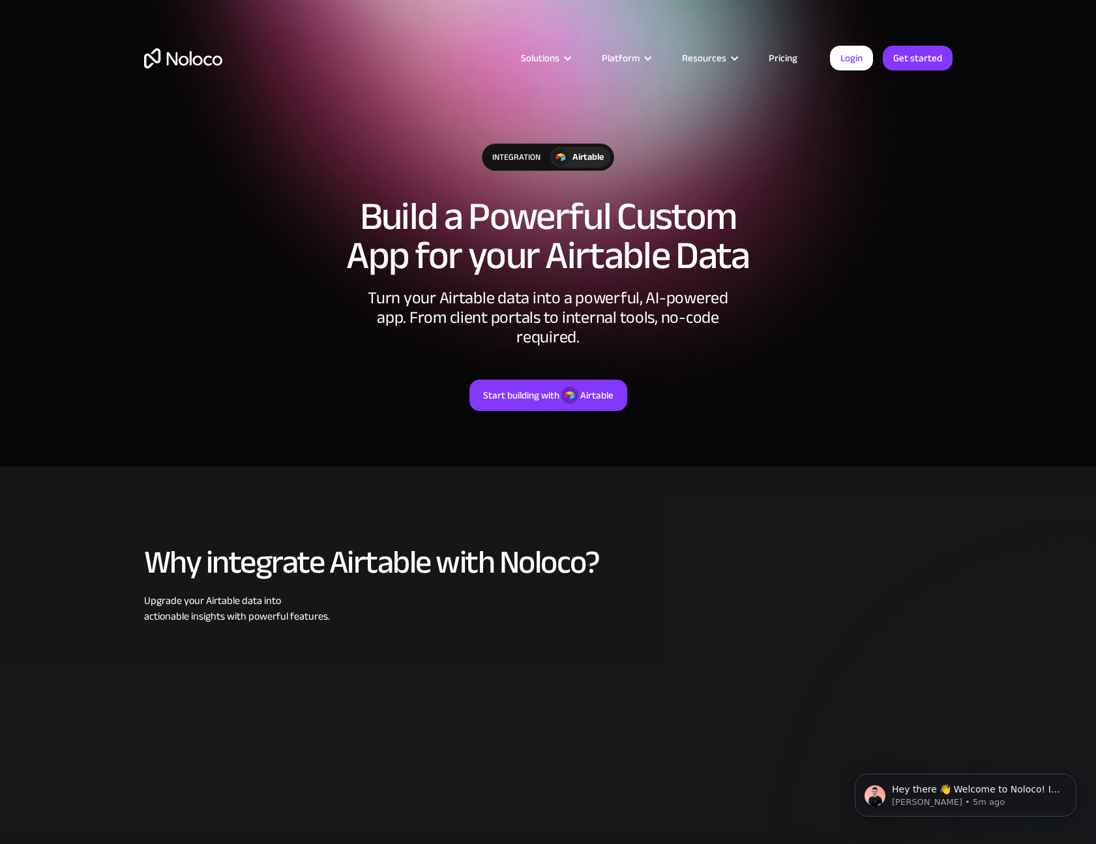
click at [661, 322] on div "Turn your Airtable data into a powerful, AI-powered app. From client portals to…" at bounding box center [548, 317] width 391 height 59
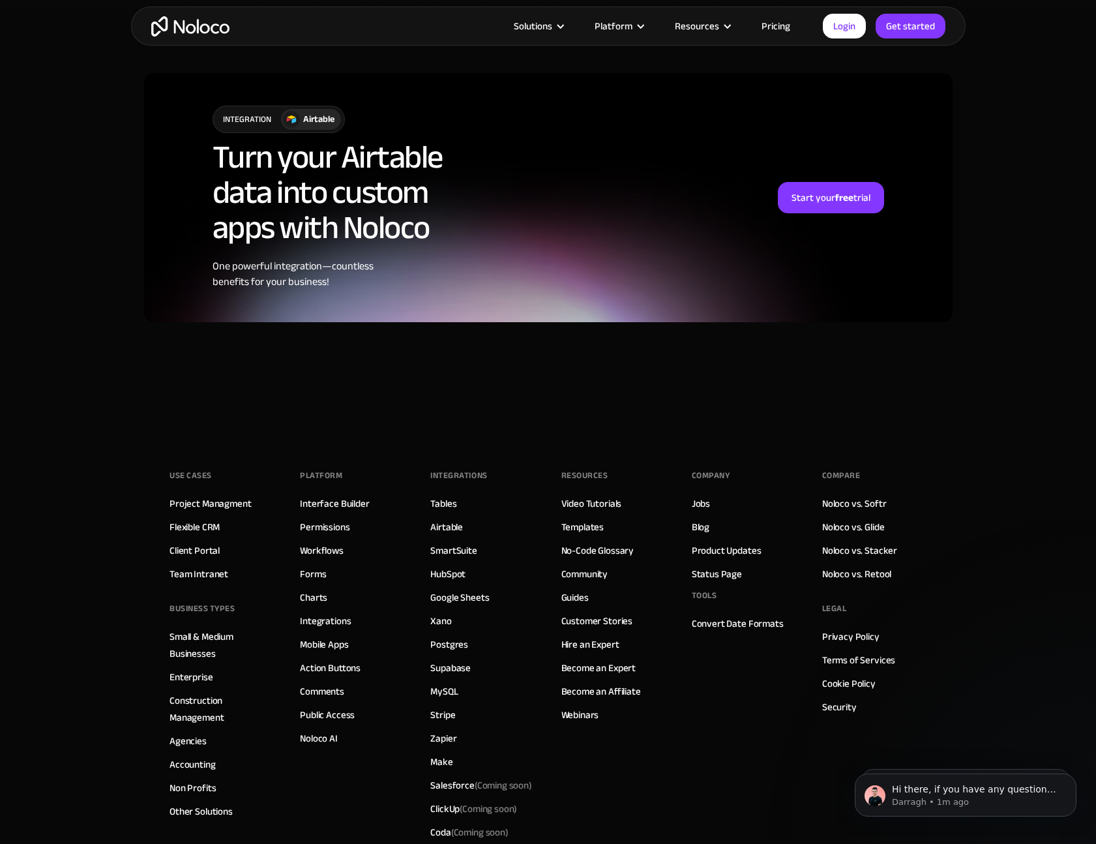
scroll to position [3127, 0]
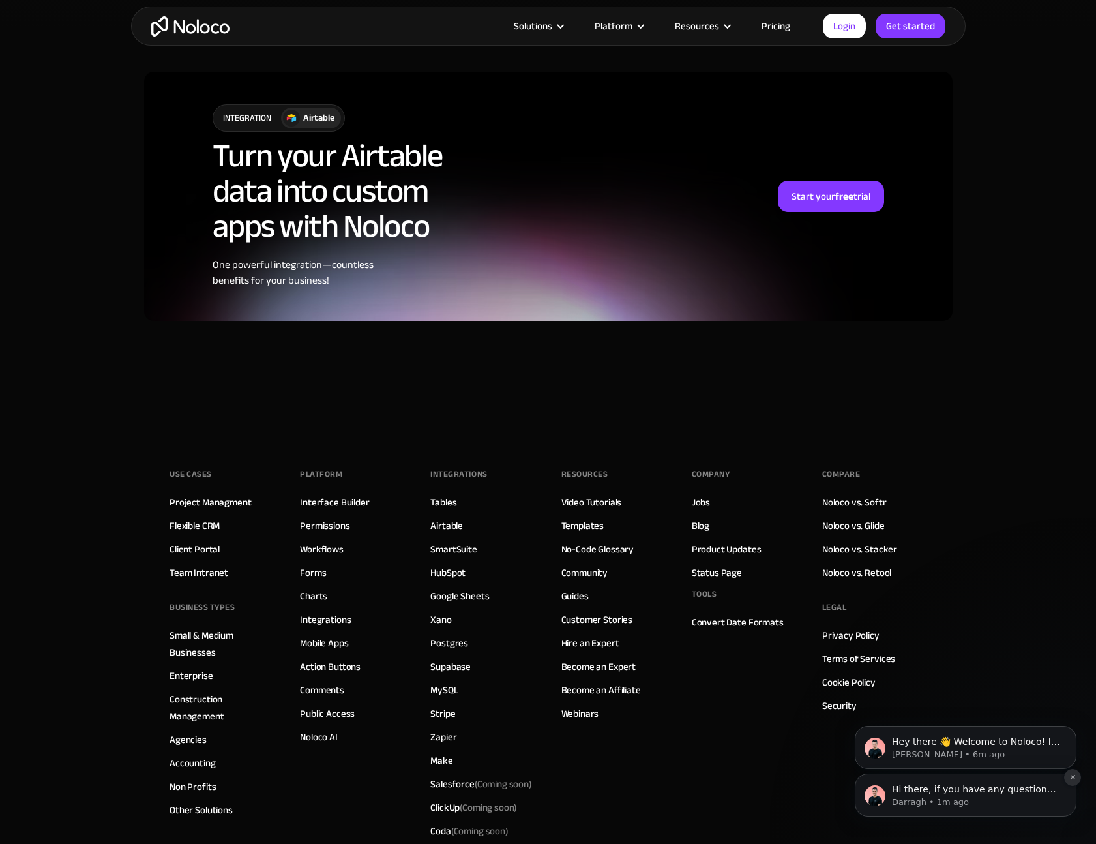
click at [1074, 775] on icon "Dismiss notification" at bounding box center [1073, 777] width 7 height 7
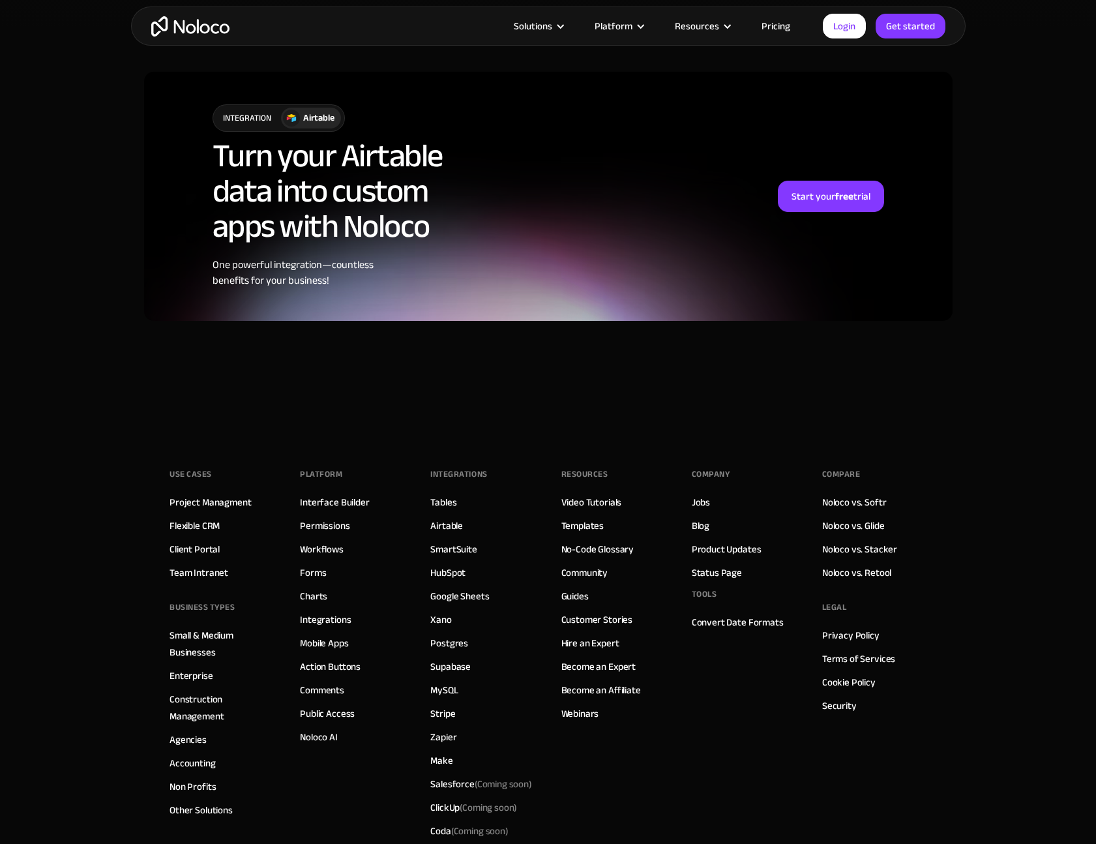
click at [1046, 748] on footer "Use Cases Project Managment Flexible CRM Client Portal Team Intranet BUSINESS T…" at bounding box center [548, 707] width 1096 height 565
click at [776, 28] on link "Pricing" at bounding box center [776, 26] width 61 height 17
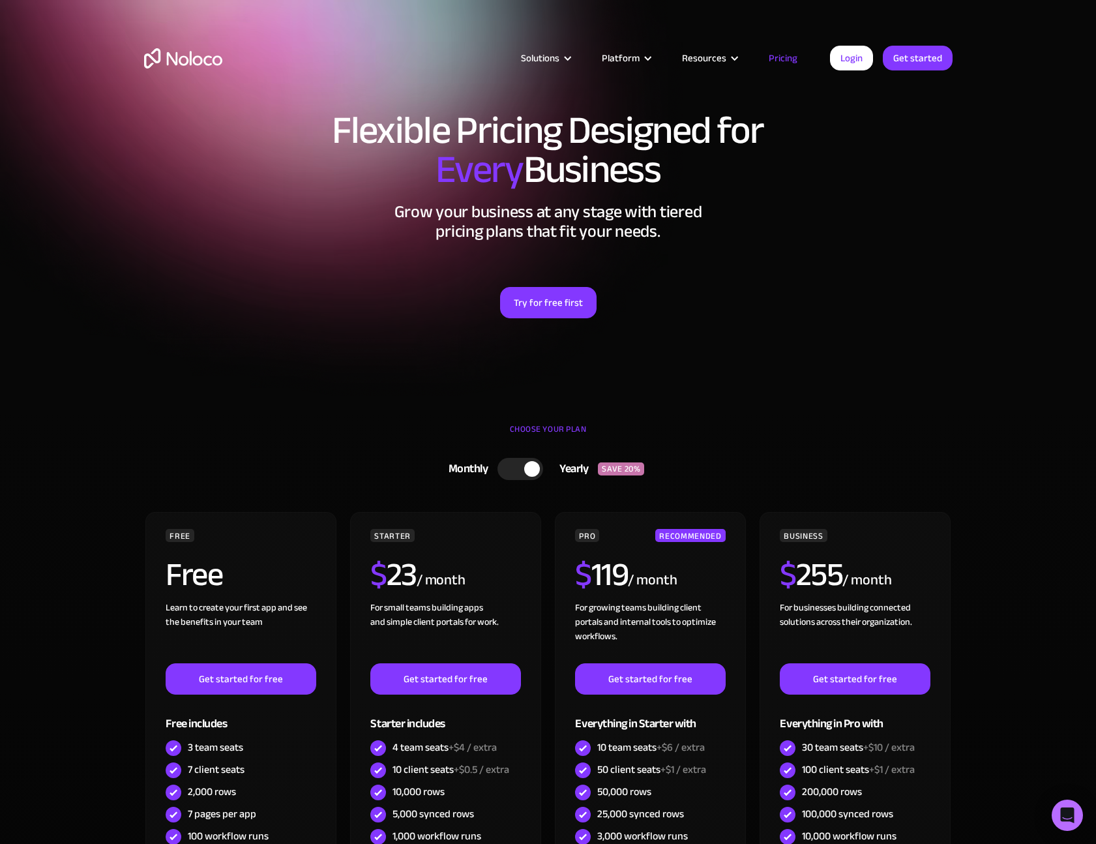
click at [953, 249] on div "Flexible Pricing Designed for Every Business Grow your business at any stage wi…" at bounding box center [548, 228] width 835 height 260
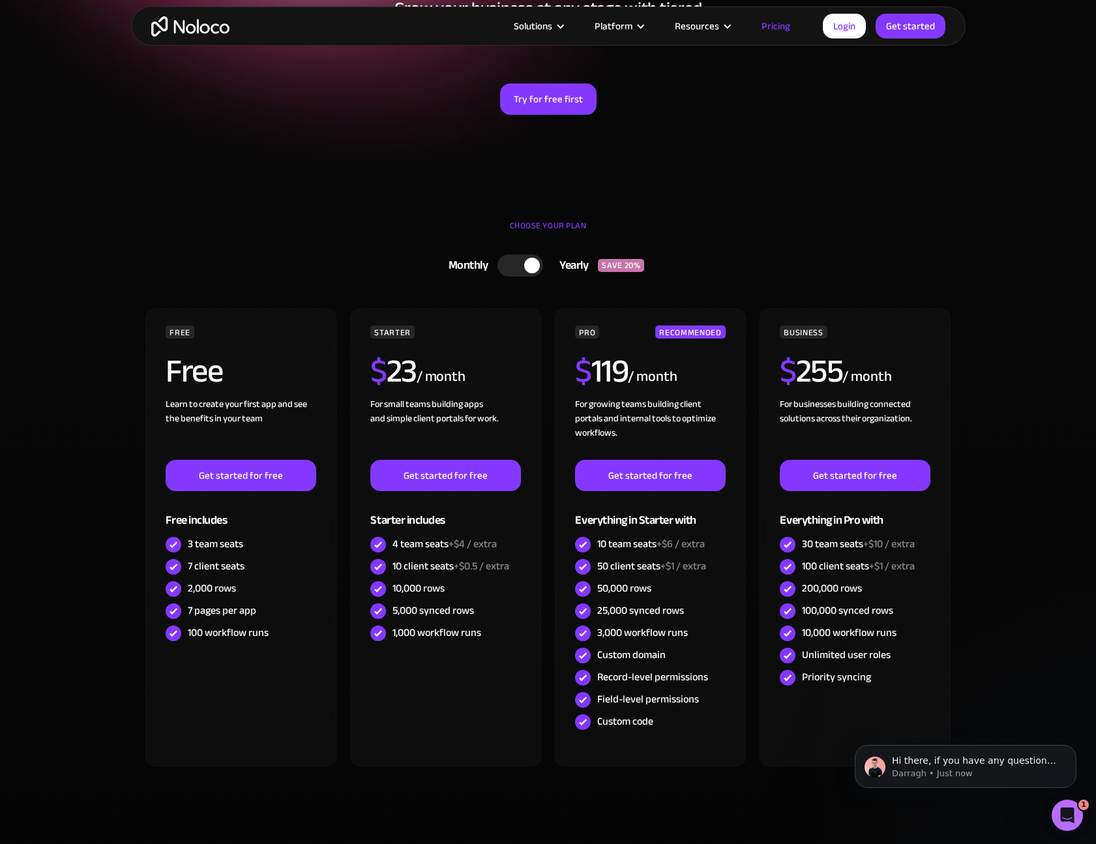
click at [1065, 821] on icon "Open Intercom Messenger" at bounding box center [1068, 816] width 22 height 22
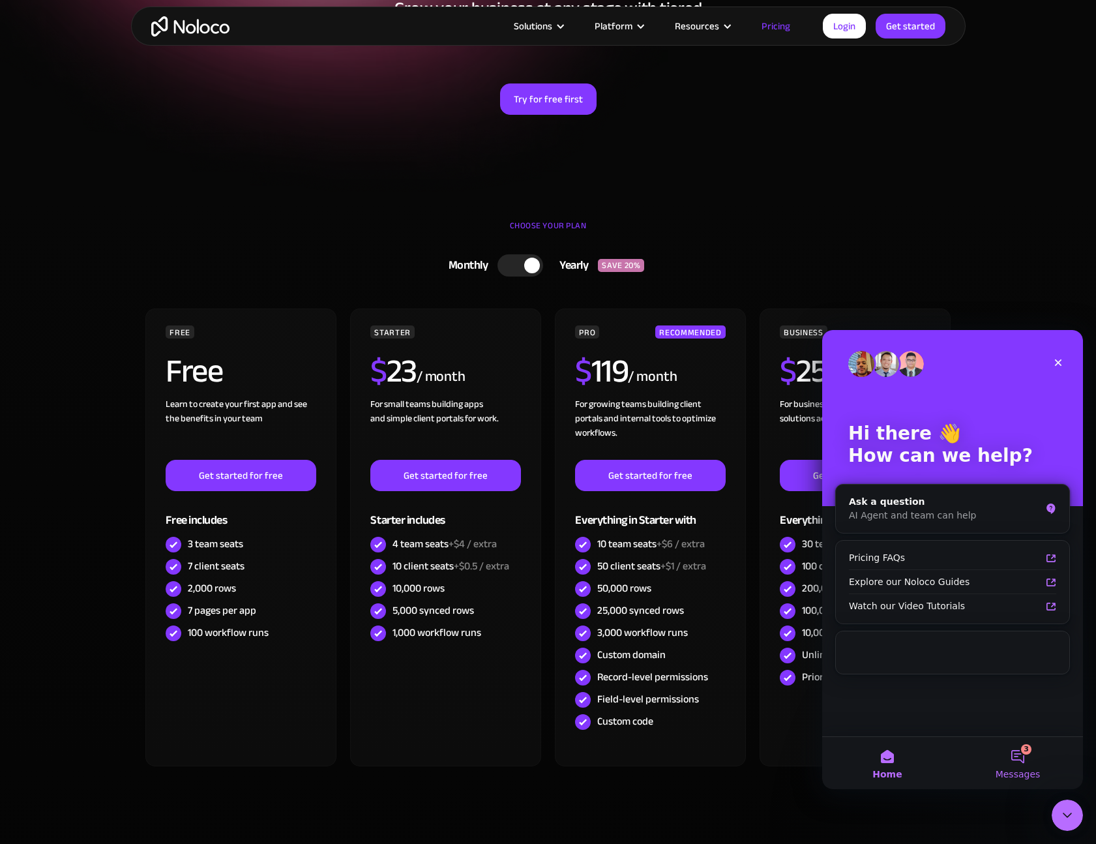
click at [1018, 780] on button "3 Messages" at bounding box center [1018, 763] width 130 height 52
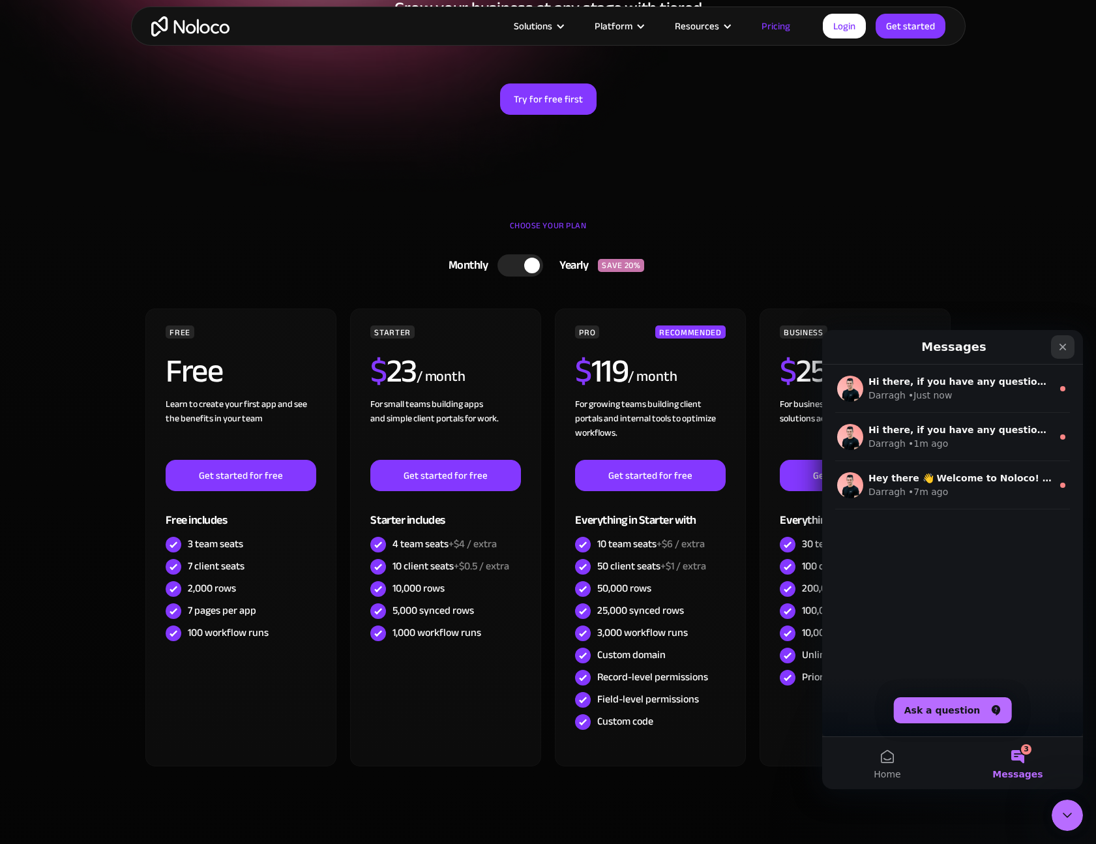
click at [1061, 350] on icon "Close" at bounding box center [1063, 347] width 10 height 10
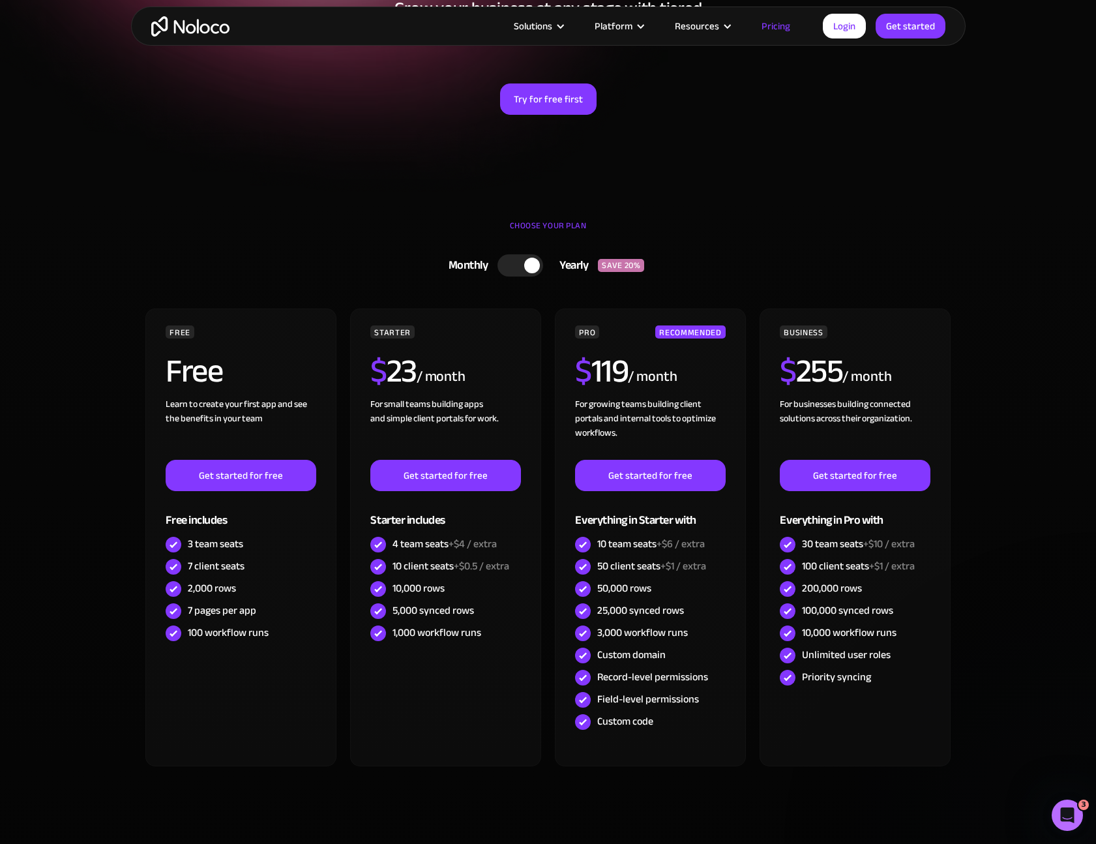
click at [1058, 351] on section "CHOOSE YOUR PLAN Monthly Yearly SAVE 20% Monthly Yearly SAVE 20% FREE Free Lear…" at bounding box center [548, 545] width 1096 height 685
